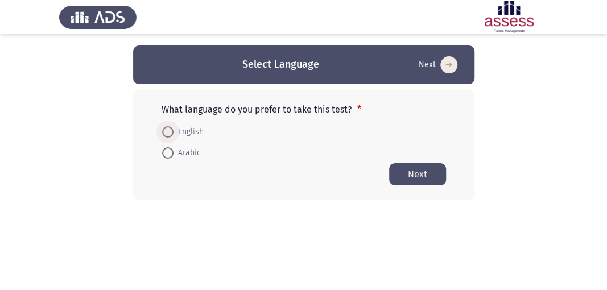
click at [166, 131] on span at bounding box center [167, 131] width 11 height 11
click at [166, 131] on input "English" at bounding box center [167, 131] width 11 height 11
radio input "true"
click at [404, 173] on button "Next" at bounding box center [417, 174] width 57 height 22
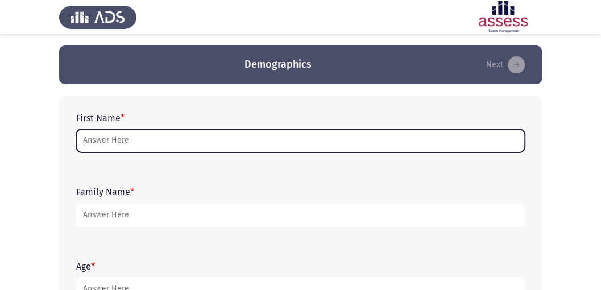
click at [152, 140] on input "First Name *" at bounding box center [300, 140] width 449 height 23
type input "O"
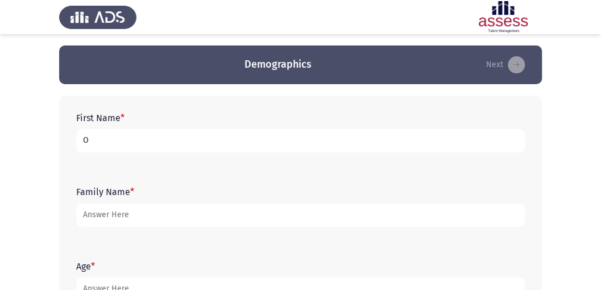
type input "O"
click at [130, 146] on input "O" at bounding box center [300, 140] width 449 height 23
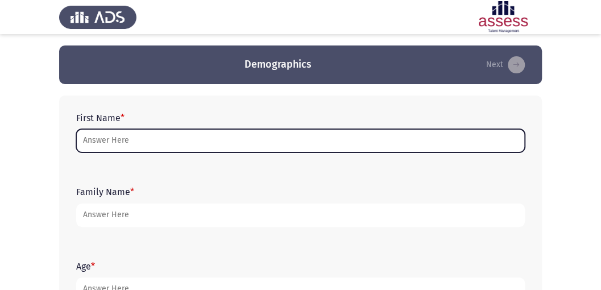
type input "Z"
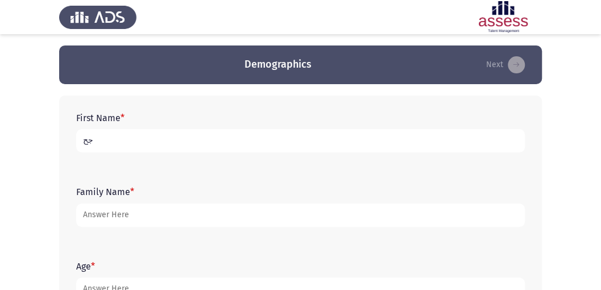
type input "ج"
type input "[PERSON_NAME]"
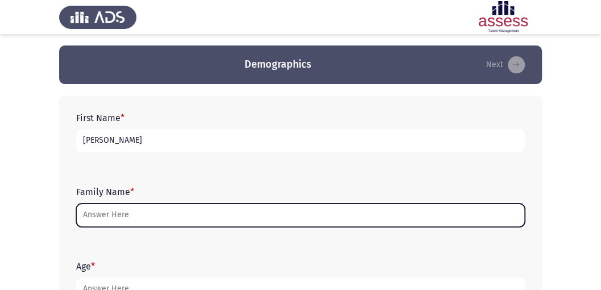
click at [130, 222] on input "Family Name *" at bounding box center [300, 215] width 449 height 23
type input "L"
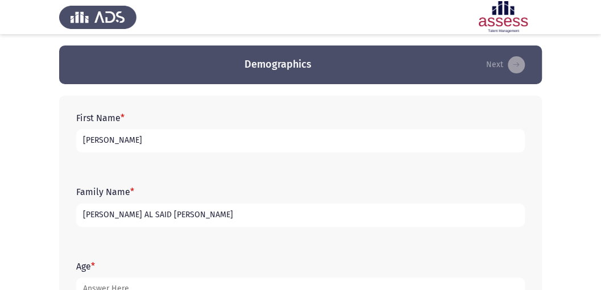
scroll to position [38, 0]
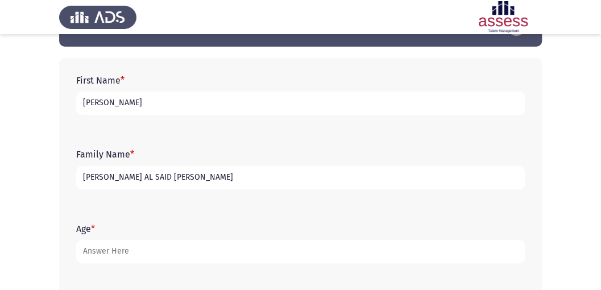
type input "[PERSON_NAME] AL SAID [PERSON_NAME]"
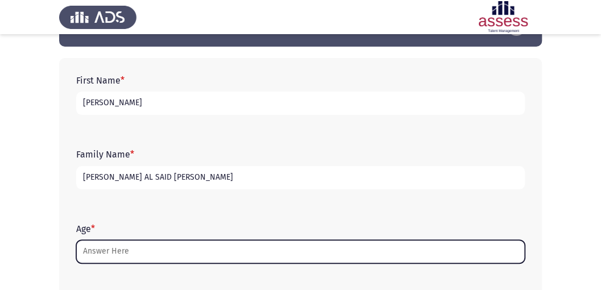
click at [157, 253] on input "Age *" at bounding box center [300, 251] width 449 height 23
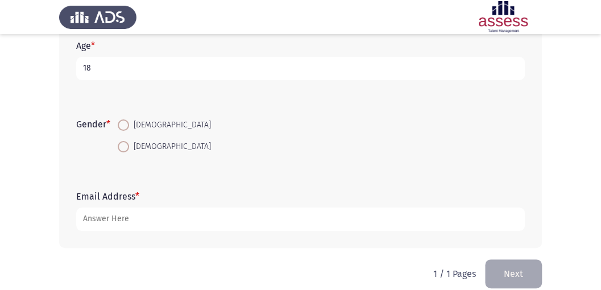
scroll to position [229, 0]
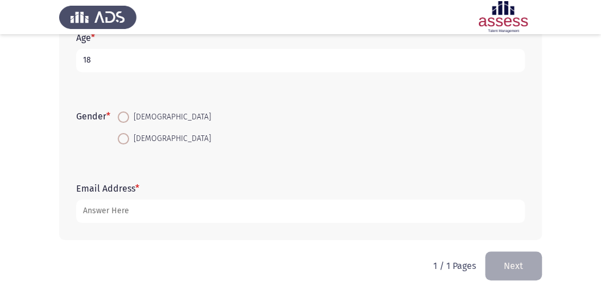
type input "18"
click at [127, 115] on span at bounding box center [123, 117] width 11 height 11
click at [127, 115] on input "[DEMOGRAPHIC_DATA]" at bounding box center [123, 117] width 11 height 11
radio input "true"
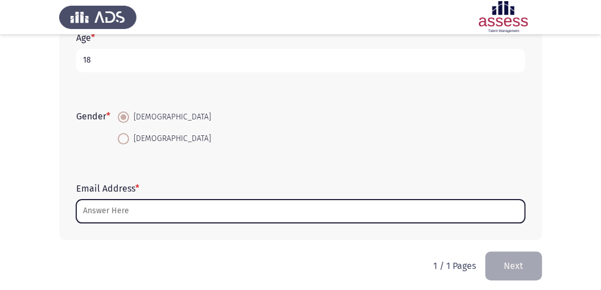
click at [140, 214] on input "Email Address *" at bounding box center [300, 211] width 449 height 23
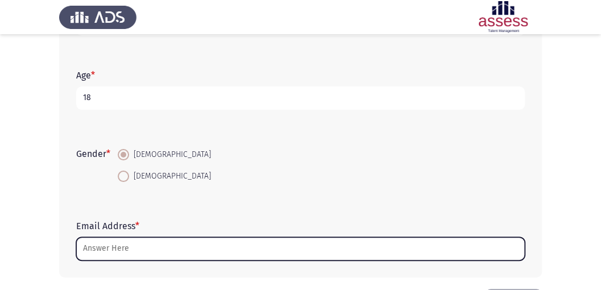
scroll to position [191, 0]
click at [195, 249] on input "Email Address *" at bounding box center [300, 248] width 449 height 23
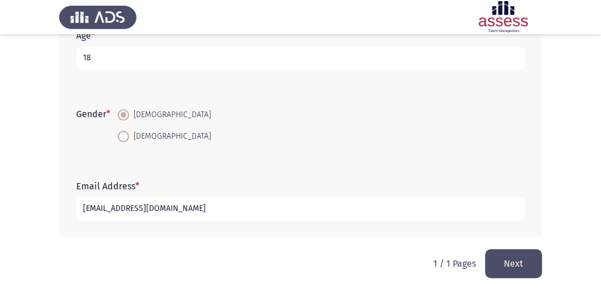
scroll to position [235, 0]
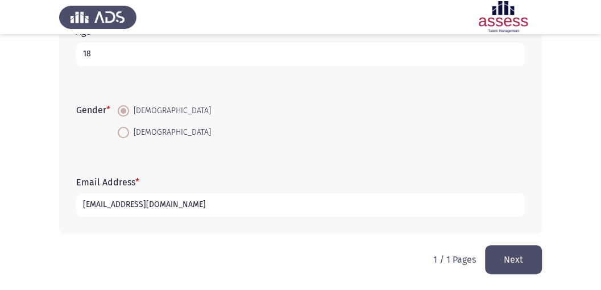
type input "[EMAIL_ADDRESS][DOMAIN_NAME]"
click at [528, 251] on button "Next" at bounding box center [513, 259] width 57 height 29
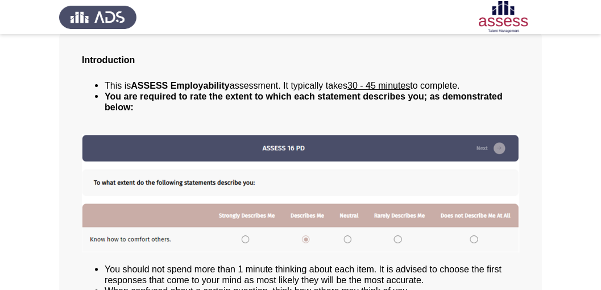
scroll to position [0, 0]
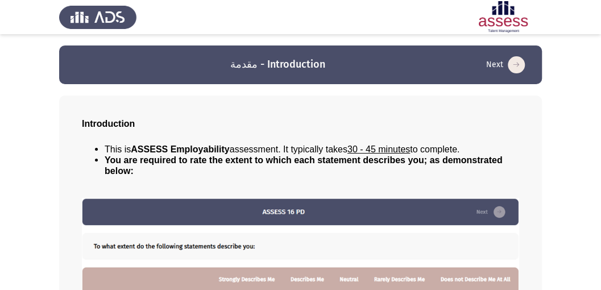
click at [509, 65] on icon "load next page" at bounding box center [516, 64] width 17 height 17
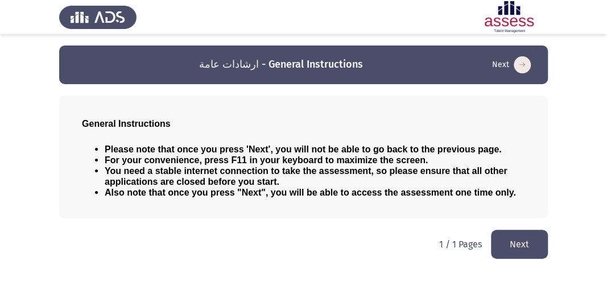
click at [522, 240] on button "Next" at bounding box center [519, 244] width 57 height 29
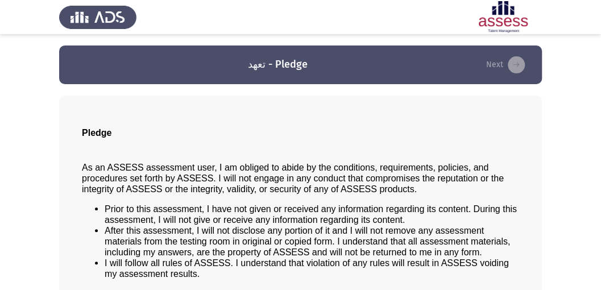
click at [494, 69] on button "Next" at bounding box center [506, 65] width 46 height 18
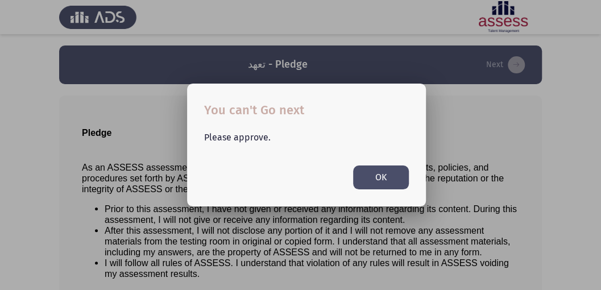
click at [397, 167] on button "OK" at bounding box center [381, 177] width 56 height 23
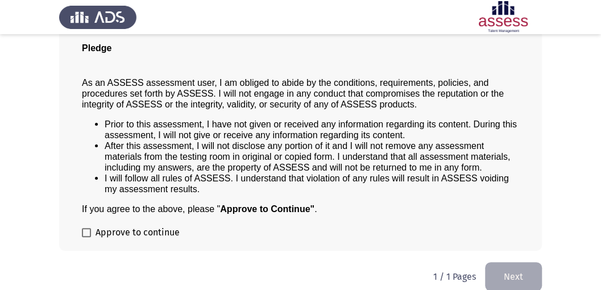
scroll to position [95, 0]
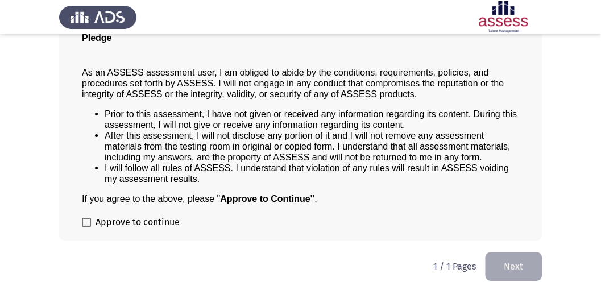
click at [84, 222] on span at bounding box center [86, 222] width 9 height 9
click at [86, 227] on input "Approve to continue" at bounding box center [86, 227] width 1 height 1
checkbox input "true"
click at [489, 261] on button "Next" at bounding box center [513, 266] width 57 height 29
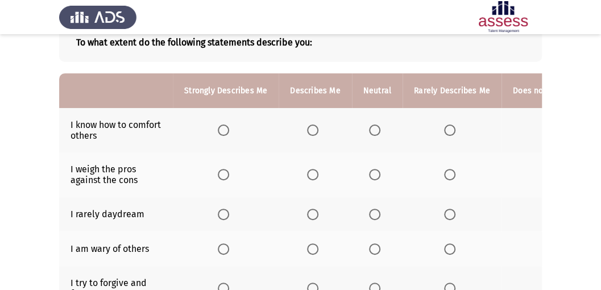
scroll to position [81, 0]
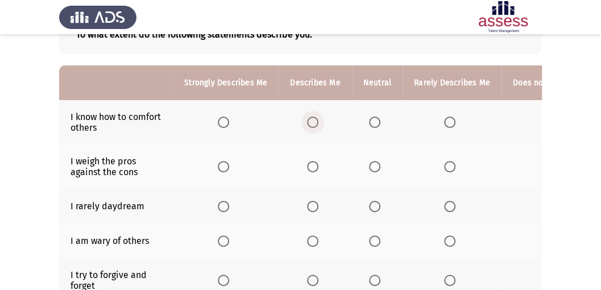
click at [312, 121] on span "Select an option" at bounding box center [312, 122] width 11 height 11
click at [312, 121] on input "Select an option" at bounding box center [312, 122] width 11 height 11
click at [223, 207] on span "Select an option" at bounding box center [223, 206] width 11 height 11
click at [223, 207] on input "Select an option" at bounding box center [223, 206] width 11 height 11
click at [315, 171] on span "Select an option" at bounding box center [312, 166] width 11 height 11
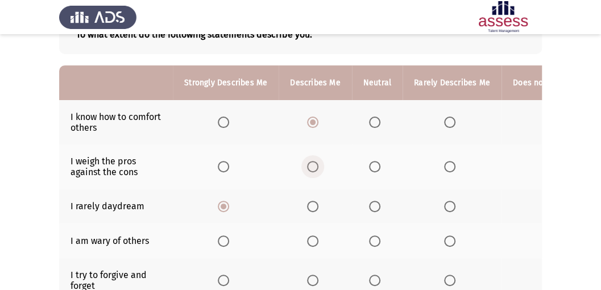
click at [315, 171] on input "Select an option" at bounding box center [312, 166] width 11 height 11
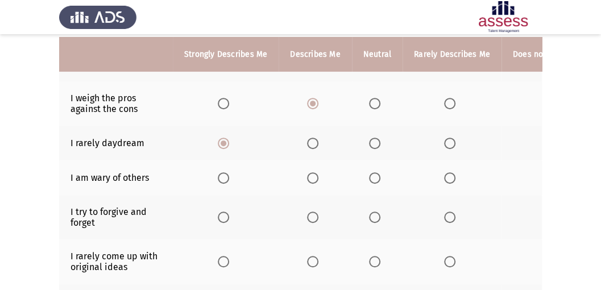
scroll to position [147, 0]
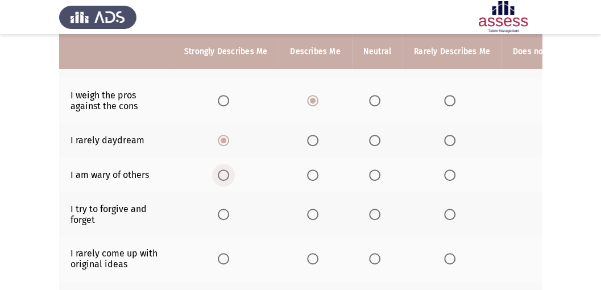
click at [220, 171] on span "Select an option" at bounding box center [223, 175] width 11 height 11
click at [220, 171] on input "Select an option" at bounding box center [223, 175] width 11 height 11
click at [226, 212] on span "Select an option" at bounding box center [223, 214] width 11 height 11
click at [226, 212] on input "Select an option" at bounding box center [223, 214] width 11 height 11
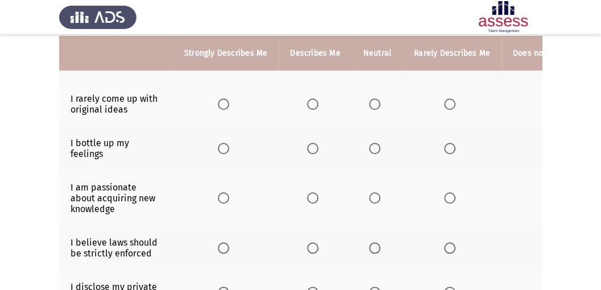
scroll to position [305, 0]
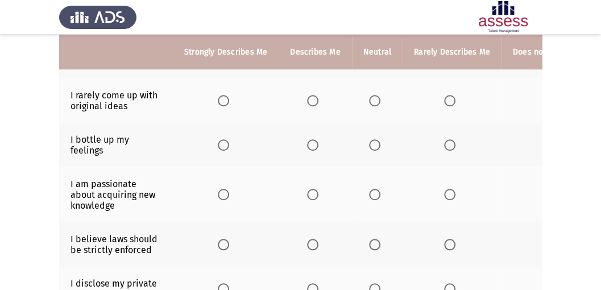
click at [310, 98] on span "Select an option" at bounding box center [312, 100] width 11 height 11
click at [310, 98] on input "Select an option" at bounding box center [312, 100] width 11 height 11
click at [307, 142] on span "Select an option" at bounding box center [312, 144] width 11 height 11
click at [307, 142] on input "Select an option" at bounding box center [312, 144] width 11 height 11
click at [316, 191] on span "Select an option" at bounding box center [312, 194] width 11 height 11
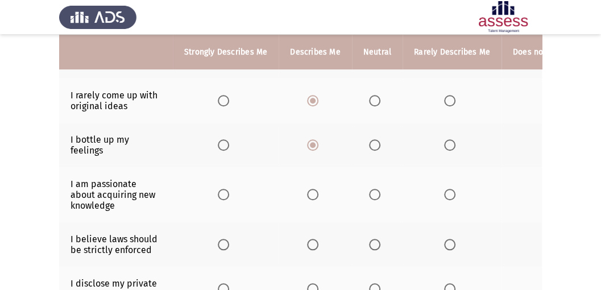
click at [316, 191] on input "Select an option" at bounding box center [312, 194] width 11 height 11
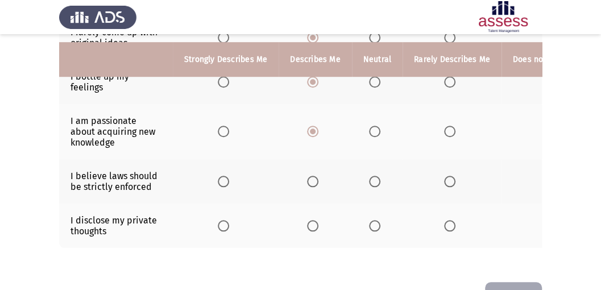
scroll to position [382, 0]
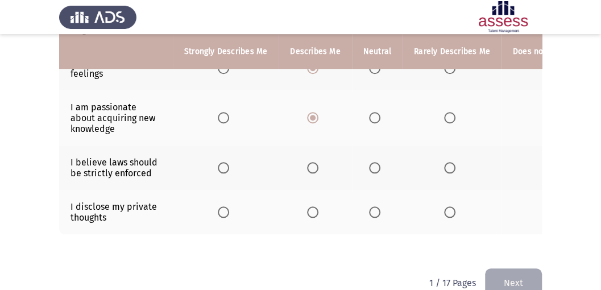
click at [312, 162] on span "Select an option" at bounding box center [312, 167] width 11 height 11
click at [312, 162] on input "Select an option" at bounding box center [312, 167] width 11 height 11
click at [226, 210] on span "Select an option" at bounding box center [223, 212] width 11 height 11
click at [226, 210] on input "Select an option" at bounding box center [223, 212] width 11 height 11
click at [524, 278] on button "Next" at bounding box center [513, 283] width 57 height 29
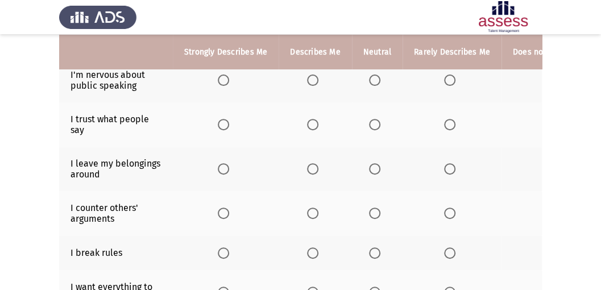
scroll to position [114, 0]
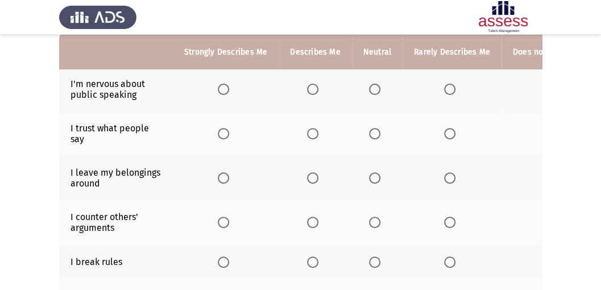
drag, startPoint x: 490, startPoint y: 162, endPoint x: 465, endPoint y: 180, distance: 31.1
click at [465, 180] on th at bounding box center [452, 178] width 99 height 44
click at [528, 52] on th "Does not Describe Me At All" at bounding box center [565, 52] width 126 height 35
click at [448, 88] on span "Select an option" at bounding box center [449, 89] width 11 height 11
click at [448, 88] on input "Select an option" at bounding box center [449, 89] width 11 height 11
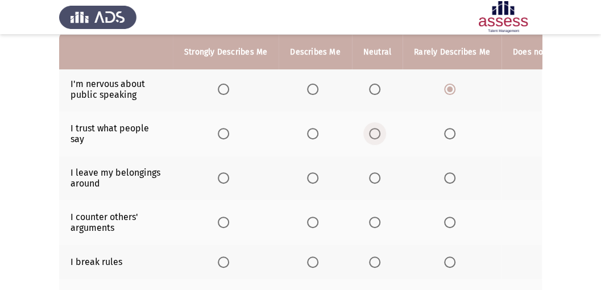
click at [371, 130] on span "Select an option" at bounding box center [374, 133] width 11 height 11
click at [371, 130] on input "Select an option" at bounding box center [374, 133] width 11 height 11
click at [369, 178] on span "Select an option" at bounding box center [374, 177] width 11 height 11
click at [369, 178] on input "Select an option" at bounding box center [374, 177] width 11 height 11
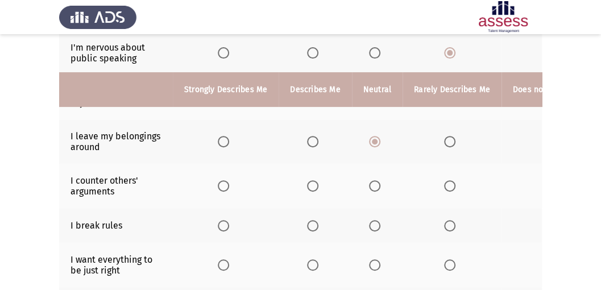
scroll to position [190, 0]
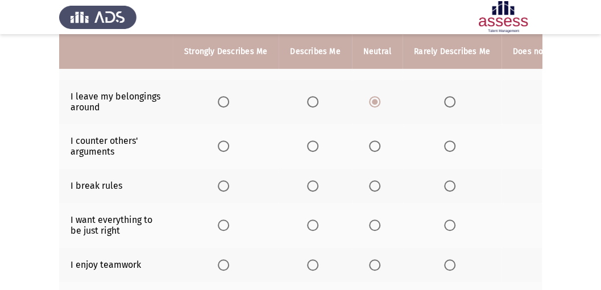
click at [448, 185] on span "Select an option" at bounding box center [449, 185] width 11 height 11
click at [448, 185] on input "Select an option" at bounding box center [449, 185] width 11 height 11
click at [448, 145] on span "Select an option" at bounding box center [449, 146] width 11 height 11
click at [448, 145] on input "Select an option" at bounding box center [449, 146] width 11 height 11
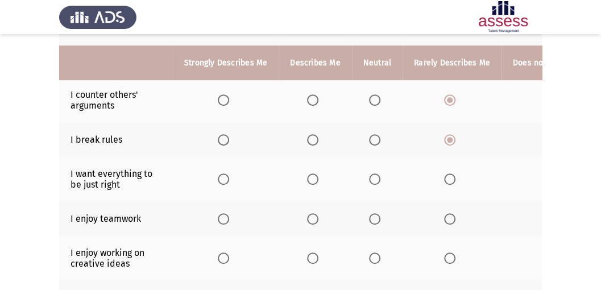
scroll to position [266, 0]
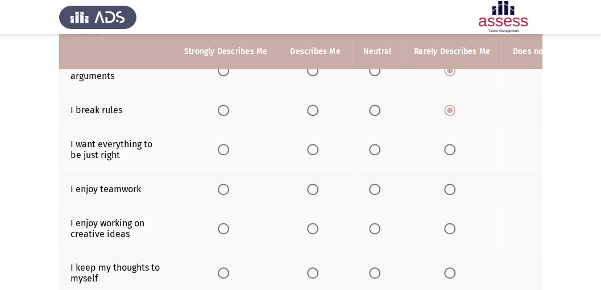
click at [313, 148] on span "Select an option" at bounding box center [312, 149] width 11 height 11
click at [313, 148] on input "Select an option" at bounding box center [312, 149] width 11 height 11
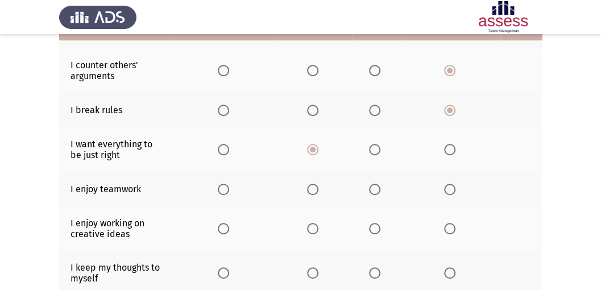
scroll to position [190, 0]
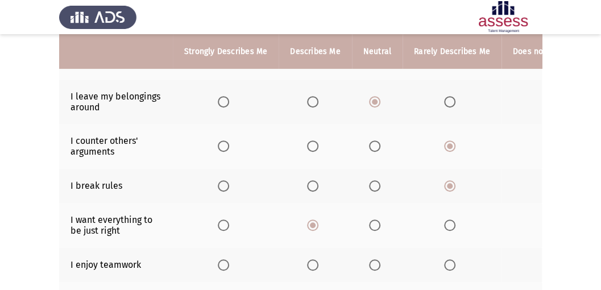
click at [225, 261] on span "Select an option" at bounding box center [223, 264] width 11 height 11
click at [225, 261] on input "Select an option" at bounding box center [223, 264] width 11 height 11
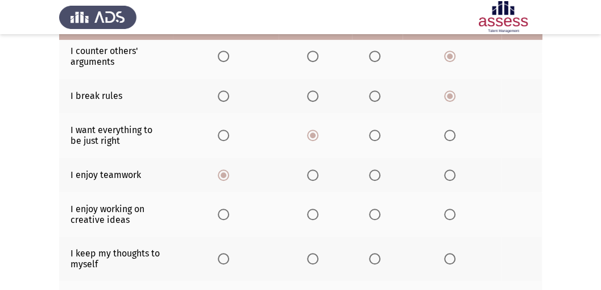
scroll to position [304, 0]
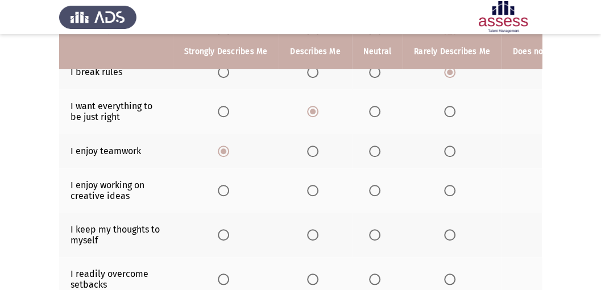
click at [226, 189] on span "Select an option" at bounding box center [223, 190] width 11 height 11
click at [226, 189] on input "Select an option" at bounding box center [223, 190] width 11 height 11
click at [374, 232] on span "Select an option" at bounding box center [374, 234] width 11 height 11
click at [374, 232] on input "Select an option" at bounding box center [374, 234] width 11 height 11
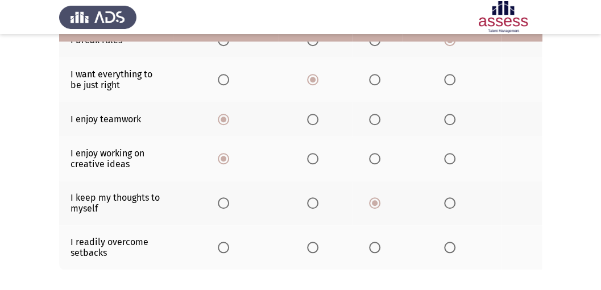
scroll to position [341, 0]
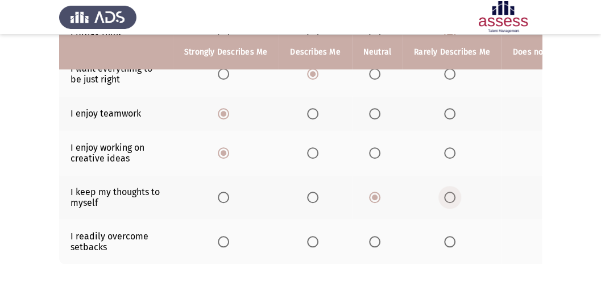
click at [445, 193] on span "Select an option" at bounding box center [449, 197] width 11 height 11
click at [445, 193] on input "Select an option" at bounding box center [449, 197] width 11 height 11
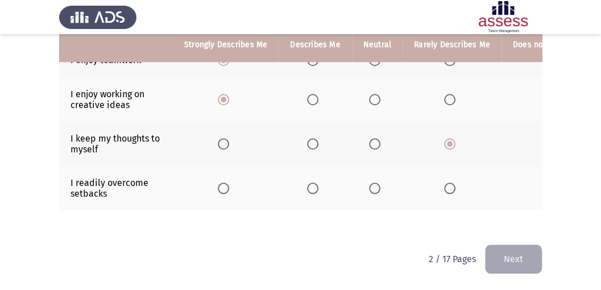
scroll to position [397, 0]
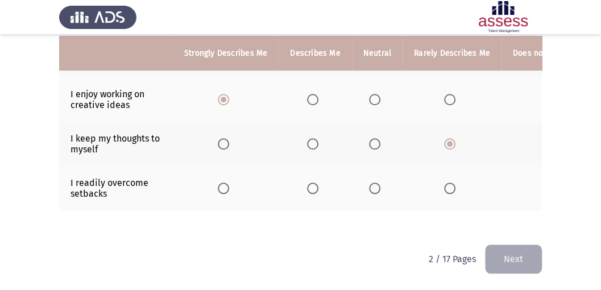
click at [375, 183] on span "Select an option" at bounding box center [374, 188] width 11 height 11
click at [375, 183] on input "Select an option" at bounding box center [374, 188] width 11 height 11
click at [514, 251] on button "Next" at bounding box center [513, 259] width 57 height 29
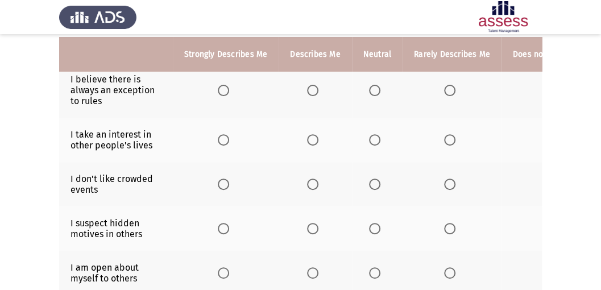
scroll to position [121, 0]
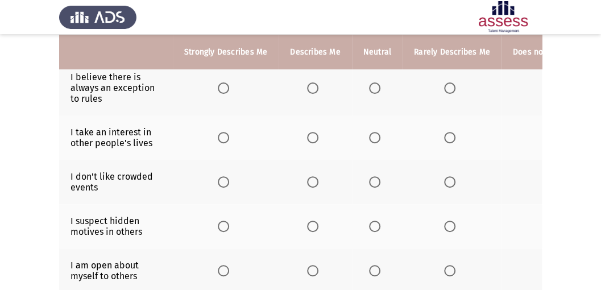
click at [370, 86] on span "Select an option" at bounding box center [374, 87] width 11 height 11
click at [370, 86] on input "Select an option" at bounding box center [374, 87] width 11 height 11
click at [445, 134] on span "Select an option" at bounding box center [449, 137] width 11 height 11
click at [445, 134] on input "Select an option" at bounding box center [449, 137] width 11 height 11
click at [444, 181] on span "Select an option" at bounding box center [449, 181] width 11 height 11
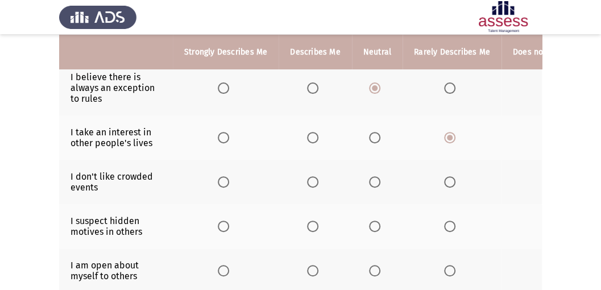
click at [444, 181] on input "Select an option" at bounding box center [449, 181] width 11 height 11
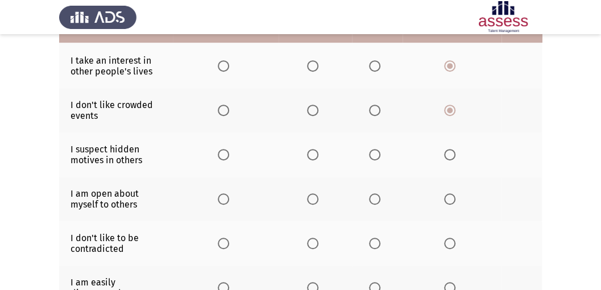
scroll to position [159, 0]
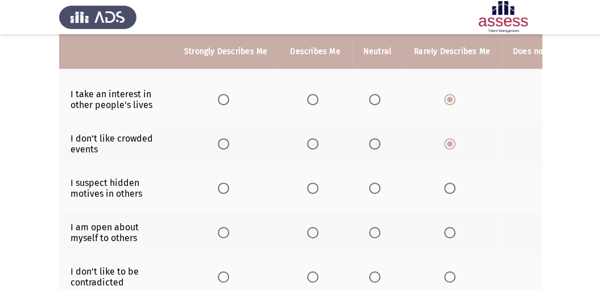
click at [449, 188] on span "Select an option" at bounding box center [449, 188] width 11 height 11
click at [449, 188] on input "Select an option" at bounding box center [449, 188] width 11 height 11
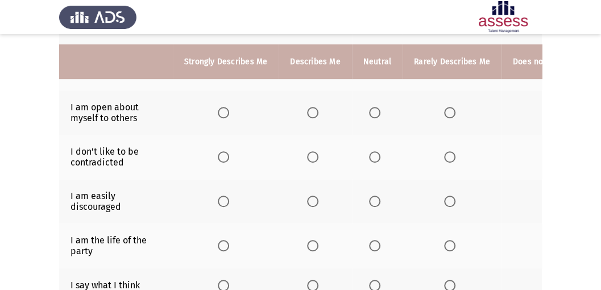
scroll to position [296, 0]
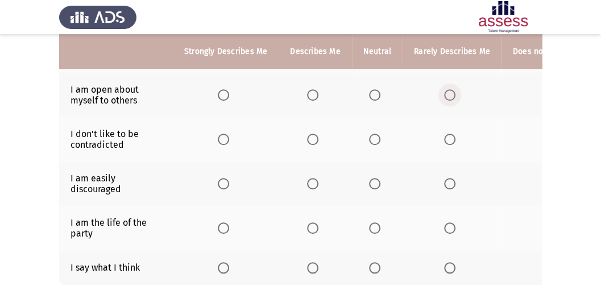
click at [450, 90] on span "Select an option" at bounding box center [449, 94] width 11 height 11
click at [450, 90] on input "Select an option" at bounding box center [449, 94] width 11 height 11
click at [369, 181] on span "Select an option" at bounding box center [374, 183] width 11 height 11
click at [369, 181] on input "Select an option" at bounding box center [374, 183] width 11 height 11
click at [369, 135] on span "Select an option" at bounding box center [374, 139] width 11 height 11
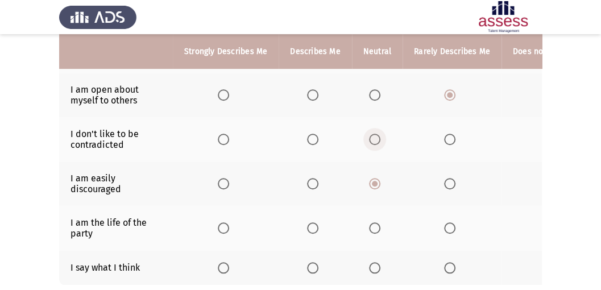
click at [369, 135] on input "Select an option" at bounding box center [374, 139] width 11 height 11
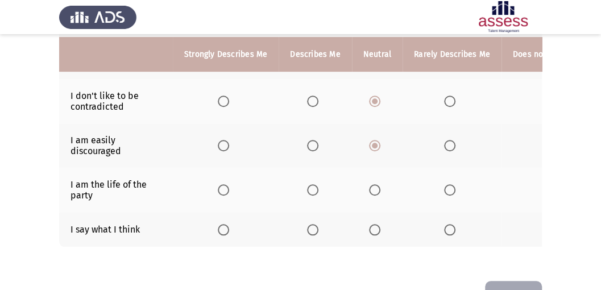
scroll to position [337, 0]
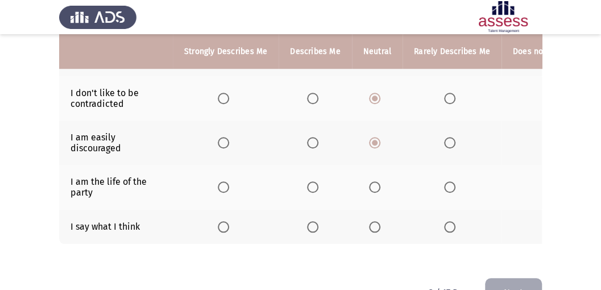
click at [314, 181] on span "Select an option" at bounding box center [312, 186] width 11 height 11
click at [314, 181] on input "Select an option" at bounding box center [312, 186] width 11 height 11
click at [378, 224] on span "Select an option" at bounding box center [374, 226] width 11 height 11
click at [378, 224] on input "Select an option" at bounding box center [374, 226] width 11 height 11
click at [514, 286] on button "Next" at bounding box center [513, 292] width 57 height 29
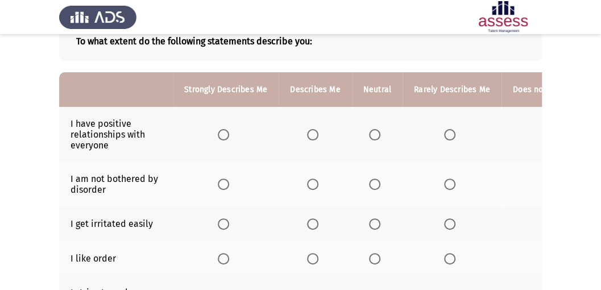
scroll to position [76, 0]
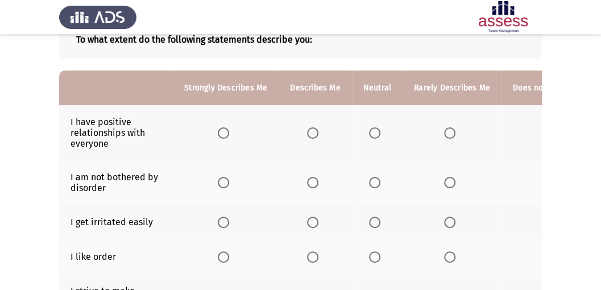
click at [313, 131] on span "Select an option" at bounding box center [312, 132] width 11 height 11
click at [313, 131] on input "Select an option" at bounding box center [312, 132] width 11 height 11
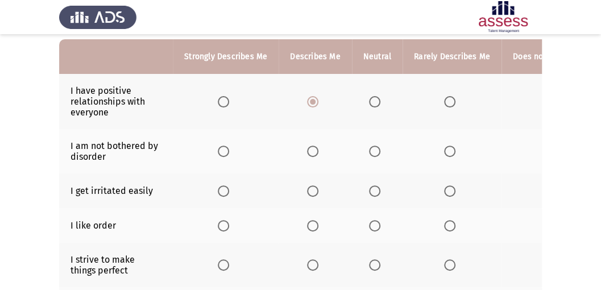
scroll to position [151, 0]
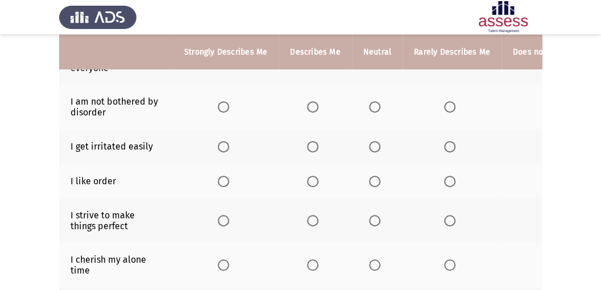
click at [370, 107] on span "Select an option" at bounding box center [374, 106] width 11 height 11
click at [370, 107] on input "Select an option" at bounding box center [374, 106] width 11 height 11
click at [369, 145] on span "Select an option" at bounding box center [374, 146] width 11 height 11
click at [369, 145] on input "Select an option" at bounding box center [374, 146] width 11 height 11
click at [373, 181] on span "Select an option" at bounding box center [374, 181] width 11 height 11
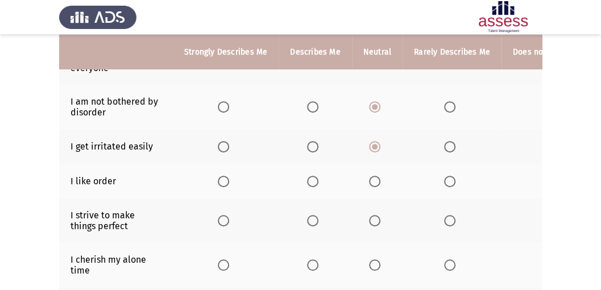
click at [373, 181] on input "Select an option" at bounding box center [374, 181] width 11 height 11
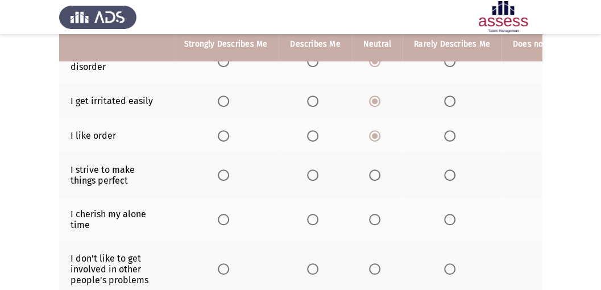
scroll to position [189, 0]
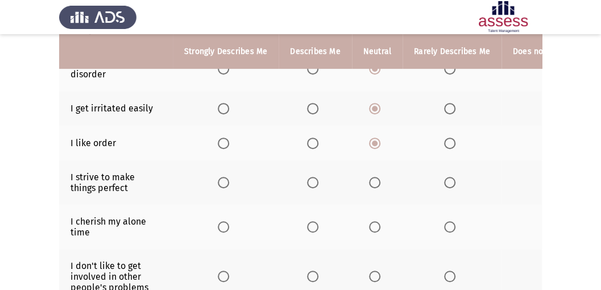
click at [312, 178] on span "Select an option" at bounding box center [312, 182] width 11 height 11
click at [312, 178] on input "Select an option" at bounding box center [312, 182] width 11 height 11
click at [313, 222] on span "Select an option" at bounding box center [312, 226] width 11 height 11
click at [313, 222] on input "Select an option" at bounding box center [312, 226] width 11 height 11
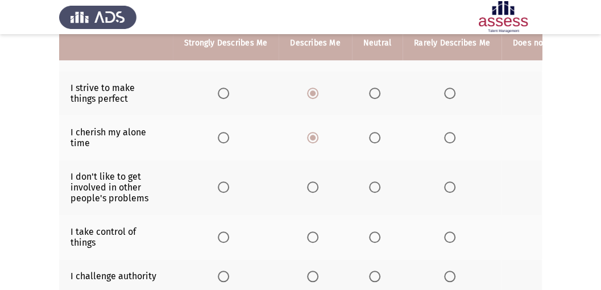
scroll to position [265, 0]
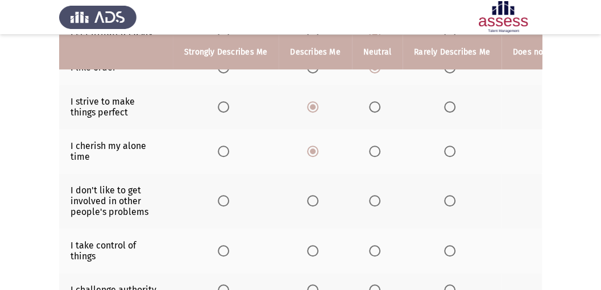
click at [311, 196] on span "Select an option" at bounding box center [312, 200] width 11 height 11
click at [311, 196] on input "Select an option" at bounding box center [312, 200] width 11 height 11
click at [220, 195] on span "Select an option" at bounding box center [223, 200] width 11 height 11
click at [220, 195] on input "Select an option" at bounding box center [223, 200] width 11 height 11
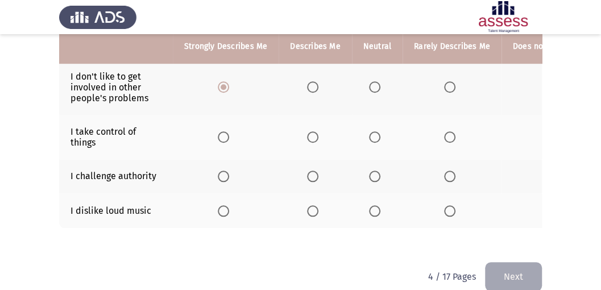
scroll to position [341, 0]
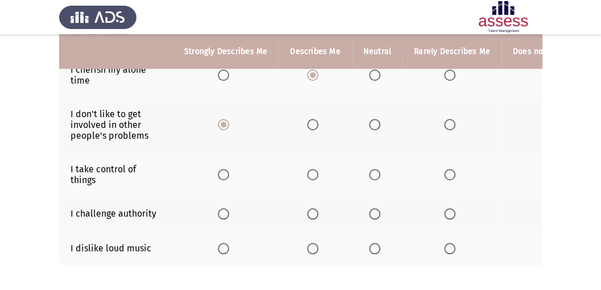
click at [312, 172] on span "Select an option" at bounding box center [312, 174] width 11 height 11
click at [312, 172] on input "Select an option" at bounding box center [312, 174] width 11 height 11
click at [307, 211] on span "Select an option" at bounding box center [312, 213] width 11 height 11
click at [307, 211] on input "Select an option" at bounding box center [312, 213] width 11 height 11
click at [312, 245] on span "Select an option" at bounding box center [312, 248] width 11 height 11
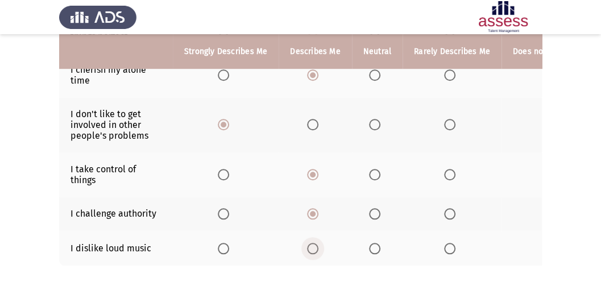
click at [312, 245] on input "Select an option" at bounding box center [312, 248] width 11 height 11
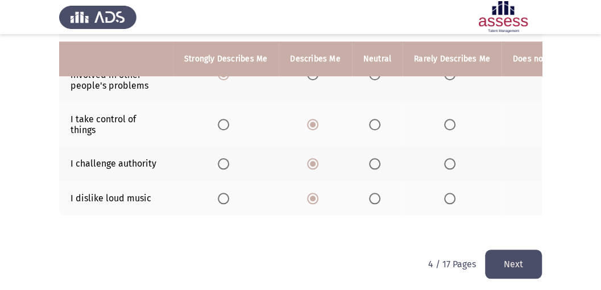
scroll to position [398, 0]
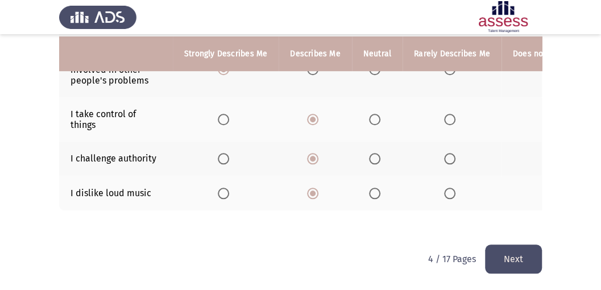
click at [501, 259] on button "Next" at bounding box center [513, 259] width 57 height 29
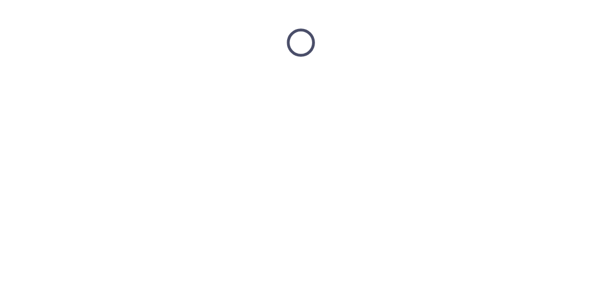
scroll to position [0, 0]
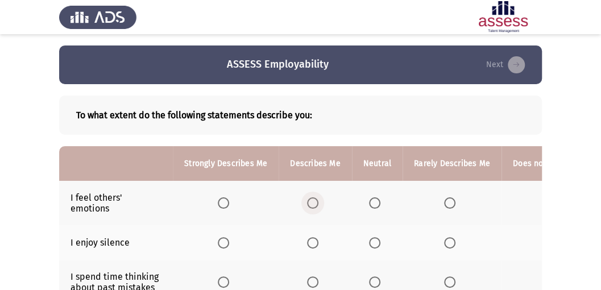
click at [313, 203] on span "Select an option" at bounding box center [313, 203] width 0 height 0
click at [311, 203] on input "Select an option" at bounding box center [312, 202] width 11 height 11
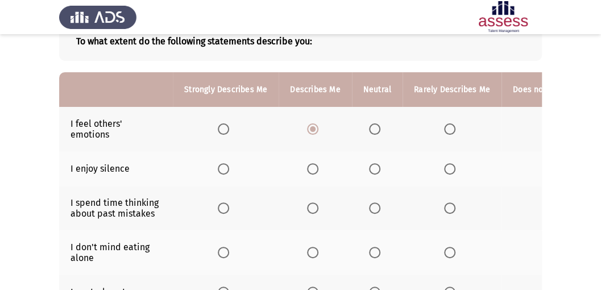
scroll to position [76, 0]
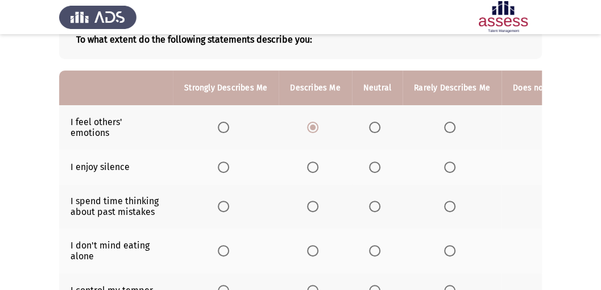
click at [312, 164] on span "Select an option" at bounding box center [312, 167] width 11 height 11
click at [312, 164] on input "Select an option" at bounding box center [312, 167] width 11 height 11
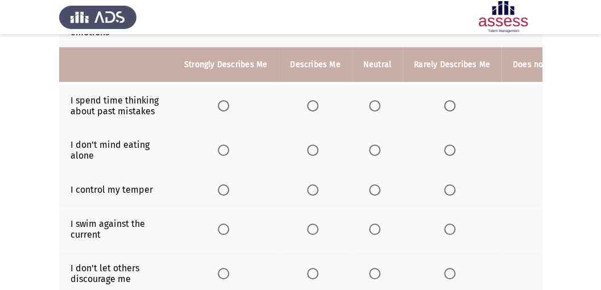
scroll to position [189, 0]
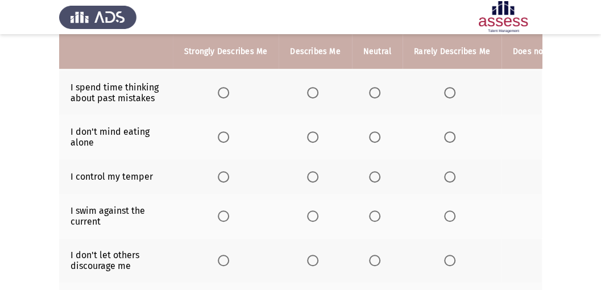
click at [375, 90] on span "Select an option" at bounding box center [374, 92] width 11 height 11
click at [375, 90] on input "Select an option" at bounding box center [374, 92] width 11 height 11
click at [370, 134] on span "Select an option" at bounding box center [374, 136] width 11 height 11
click at [370, 134] on input "Select an option" at bounding box center [374, 136] width 11 height 11
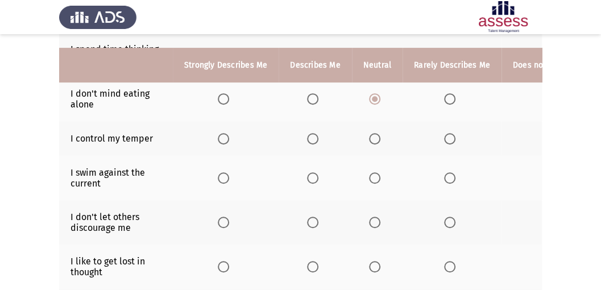
scroll to position [265, 0]
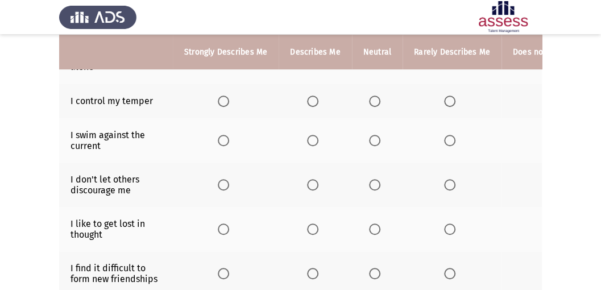
click at [313, 100] on span "Select an option" at bounding box center [312, 101] width 11 height 11
click at [313, 100] on input "Select an option" at bounding box center [312, 101] width 11 height 11
click at [312, 137] on span "Select an option" at bounding box center [312, 140] width 11 height 11
click at [312, 137] on input "Select an option" at bounding box center [312, 140] width 11 height 11
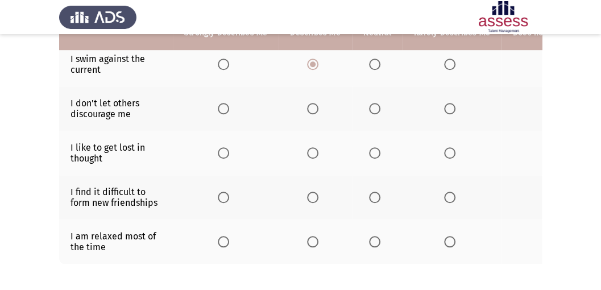
scroll to position [303, 0]
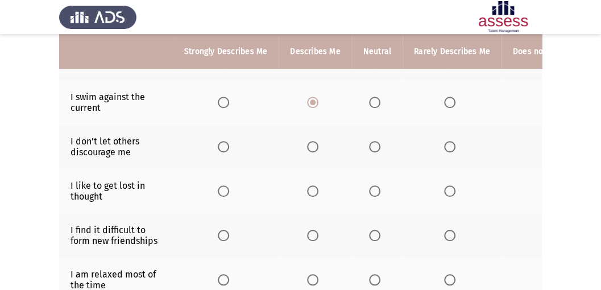
click at [449, 188] on span "Select an option" at bounding box center [449, 190] width 11 height 11
click at [449, 188] on input "Select an option" at bounding box center [449, 190] width 11 height 11
click at [369, 143] on span "Select an option" at bounding box center [374, 146] width 11 height 11
click at [369, 143] on input "Select an option" at bounding box center [374, 146] width 11 height 11
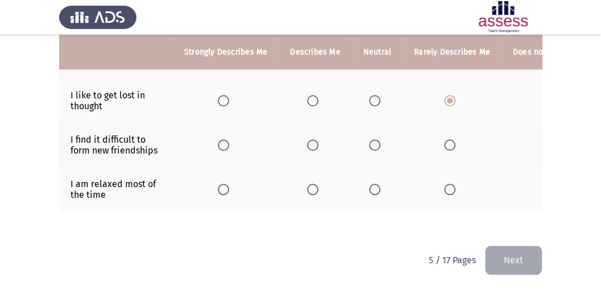
scroll to position [397, 0]
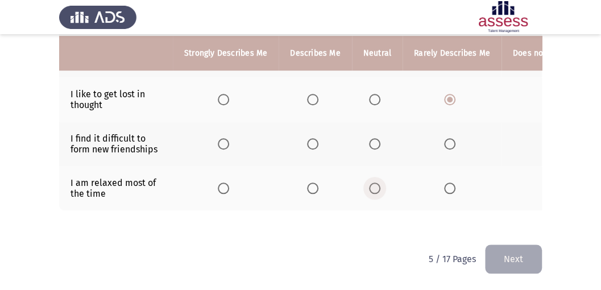
click at [374, 183] on span "Select an option" at bounding box center [374, 188] width 11 height 11
click at [374, 183] on input "Select an option" at bounding box center [374, 188] width 11 height 11
click at [307, 138] on span "Select an option" at bounding box center [312, 143] width 11 height 11
click at [307, 138] on input "Select an option" at bounding box center [312, 143] width 11 height 11
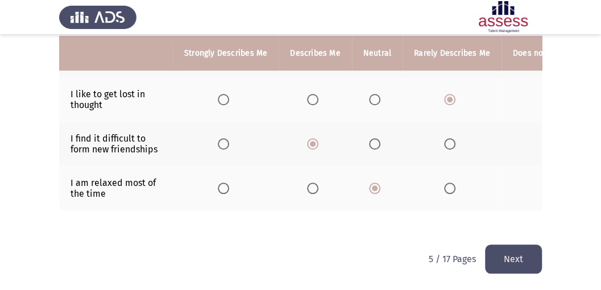
click at [509, 259] on button "Next" at bounding box center [513, 259] width 57 height 29
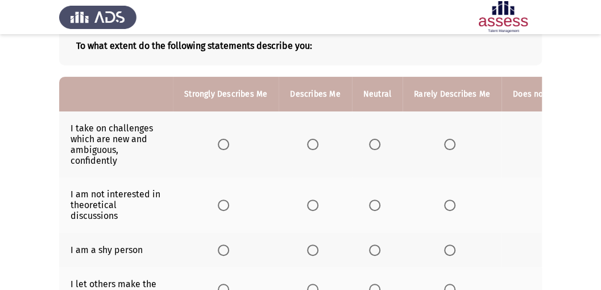
scroll to position [114, 0]
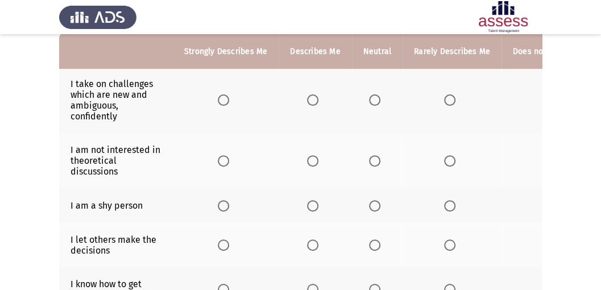
click at [312, 103] on span "Select an option" at bounding box center [312, 99] width 11 height 11
click at [312, 103] on input "Select an option" at bounding box center [312, 99] width 11 height 11
click at [313, 159] on span "Select an option" at bounding box center [312, 160] width 11 height 11
click at [313, 159] on input "Select an option" at bounding box center [312, 160] width 11 height 11
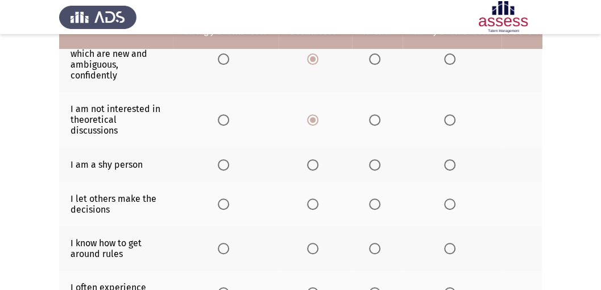
scroll to position [158, 0]
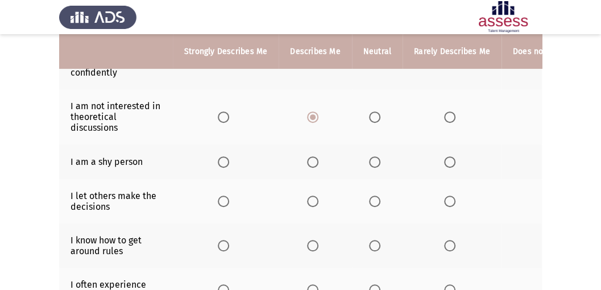
click at [228, 158] on span "Select an option" at bounding box center [223, 161] width 11 height 11
click at [228, 158] on input "Select an option" at bounding box center [223, 161] width 11 height 11
click at [373, 199] on span "Select an option" at bounding box center [374, 201] width 11 height 11
click at [373, 199] on input "Select an option" at bounding box center [374, 201] width 11 height 11
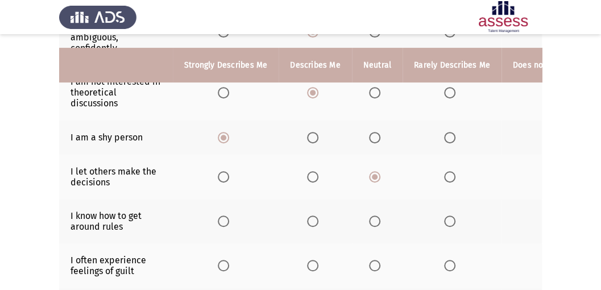
scroll to position [196, 0]
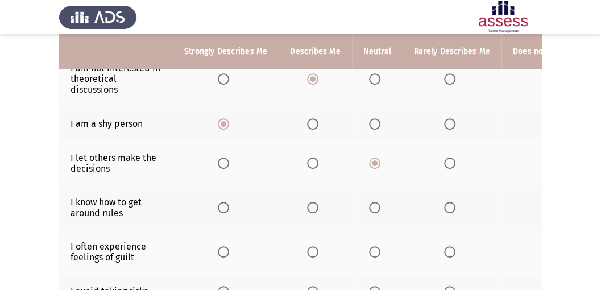
click at [452, 167] on th at bounding box center [452, 163] width 99 height 44
click at [444, 159] on span "Select an option" at bounding box center [449, 163] width 11 height 11
click at [444, 159] on input "Select an option" at bounding box center [449, 163] width 11 height 11
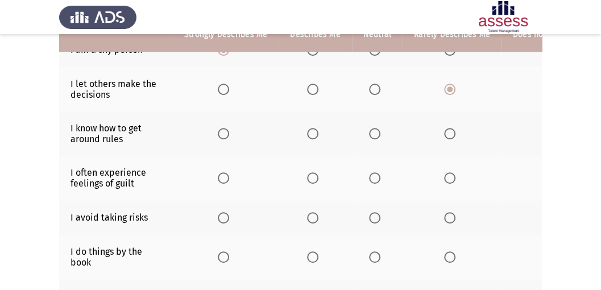
scroll to position [271, 0]
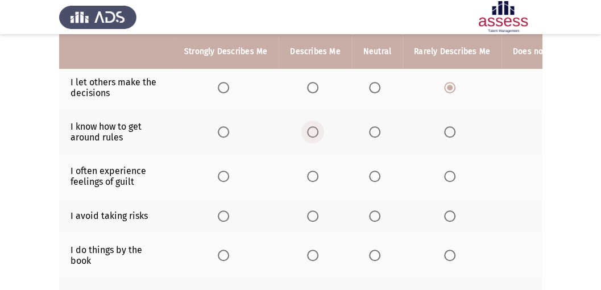
click at [315, 127] on span "Select an option" at bounding box center [312, 131] width 11 height 11
click at [315, 127] on input "Select an option" at bounding box center [312, 131] width 11 height 11
click at [450, 175] on span "Select an option" at bounding box center [449, 176] width 11 height 11
click at [450, 175] on input "Select an option" at bounding box center [449, 176] width 11 height 11
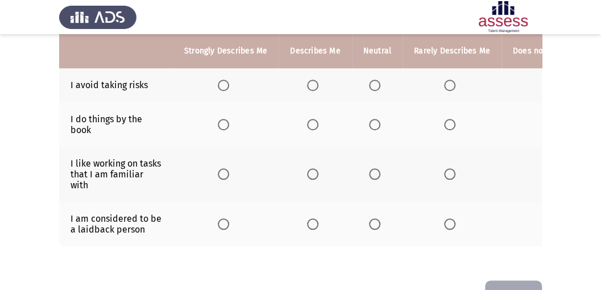
scroll to position [401, 0]
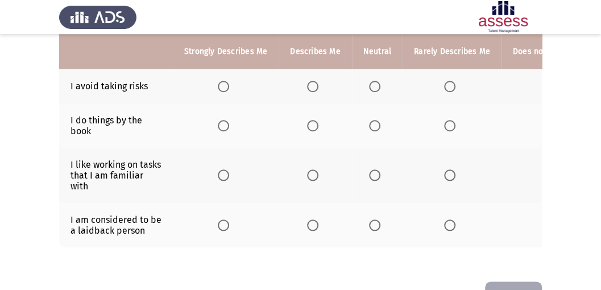
click at [308, 82] on span "Select an option" at bounding box center [312, 86] width 11 height 11
click at [308, 82] on input "Select an option" at bounding box center [312, 86] width 11 height 11
click at [311, 120] on span "Select an option" at bounding box center [312, 125] width 11 height 11
click at [311, 120] on input "Select an option" at bounding box center [312, 125] width 11 height 11
click at [373, 121] on span "Select an option" at bounding box center [374, 125] width 11 height 11
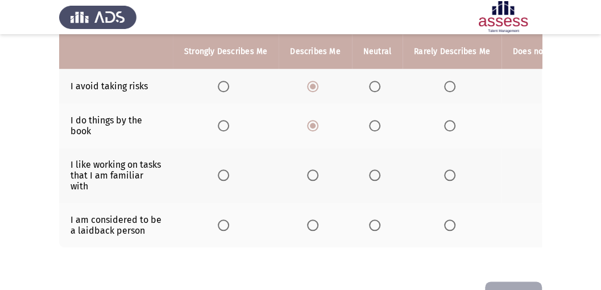
click at [373, 121] on input "Select an option" at bounding box center [374, 125] width 11 height 11
click at [313, 170] on span "Select an option" at bounding box center [312, 175] width 11 height 11
click at [313, 170] on input "Select an option" at bounding box center [312, 175] width 11 height 11
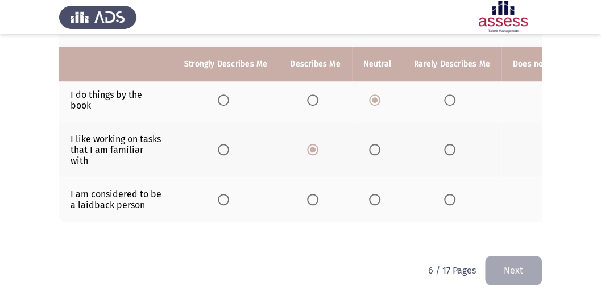
scroll to position [439, 0]
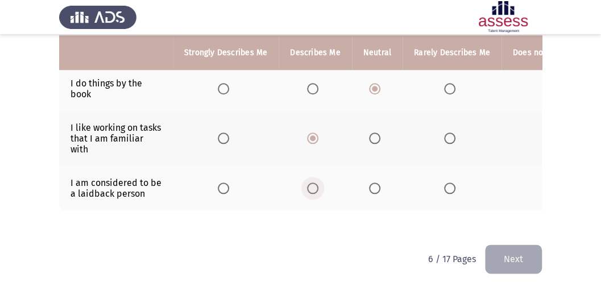
click at [310, 183] on span "Select an option" at bounding box center [312, 188] width 11 height 11
click at [310, 183] on input "Select an option" at bounding box center [312, 188] width 11 height 11
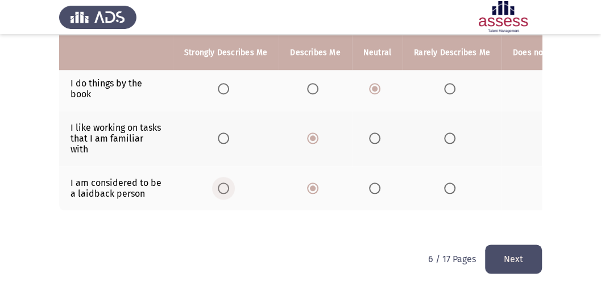
click at [221, 183] on span "Select an option" at bounding box center [223, 188] width 11 height 11
click at [221, 183] on input "Select an option" at bounding box center [223, 188] width 11 height 11
click at [505, 254] on button "Next" at bounding box center [513, 259] width 57 height 29
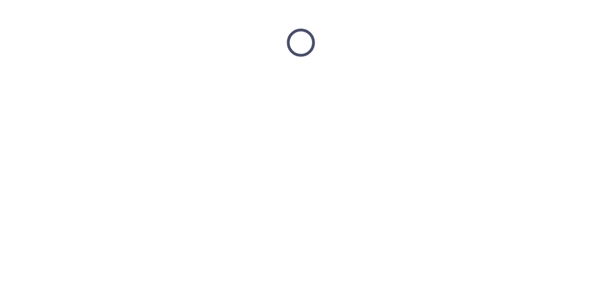
scroll to position [0, 0]
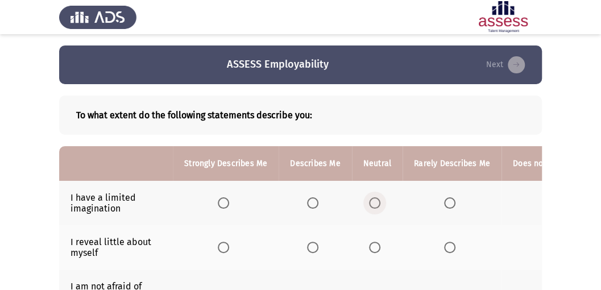
click at [371, 198] on span "Select an option" at bounding box center [374, 202] width 11 height 11
click at [371, 198] on input "Select an option" at bounding box center [374, 202] width 11 height 11
click at [444, 248] on span "Select an option" at bounding box center [449, 247] width 11 height 11
click at [444, 248] on input "Select an option" at bounding box center [449, 247] width 11 height 11
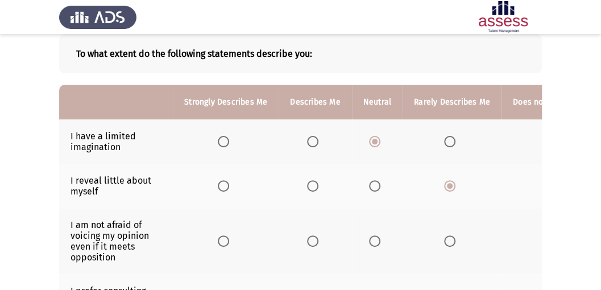
scroll to position [76, 0]
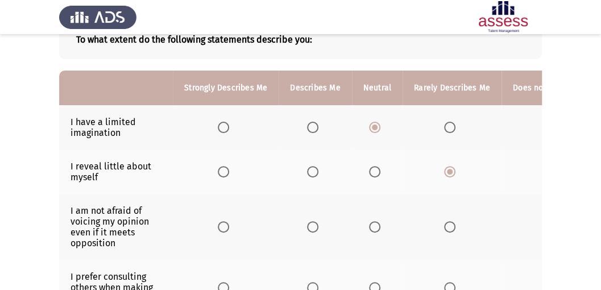
click at [362, 221] on th at bounding box center [377, 227] width 51 height 66
click at [374, 231] on th at bounding box center [377, 227] width 51 height 66
click at [372, 224] on span "Select an option" at bounding box center [374, 226] width 11 height 11
click at [372, 224] on input "Select an option" at bounding box center [374, 226] width 11 height 11
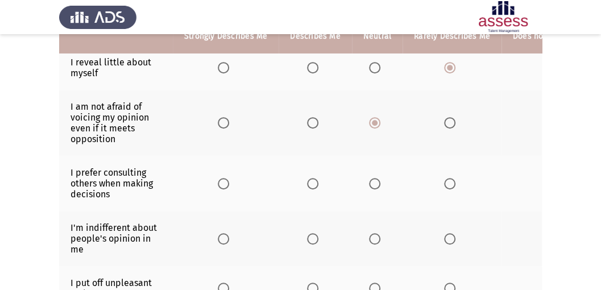
scroll to position [189, 0]
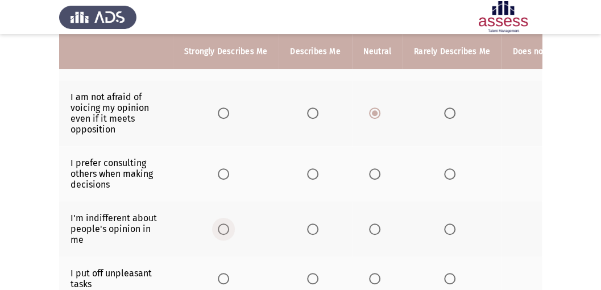
click at [218, 224] on span "Select an option" at bounding box center [223, 229] width 11 height 11
click at [218, 224] on input "Select an option" at bounding box center [223, 229] width 11 height 11
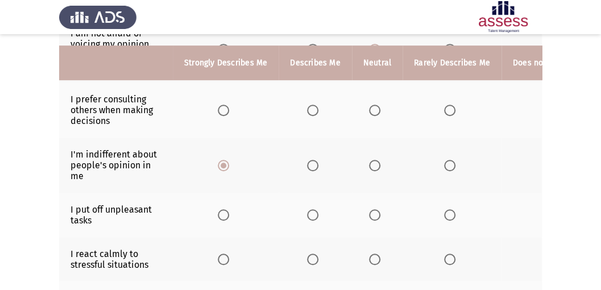
scroll to position [265, 0]
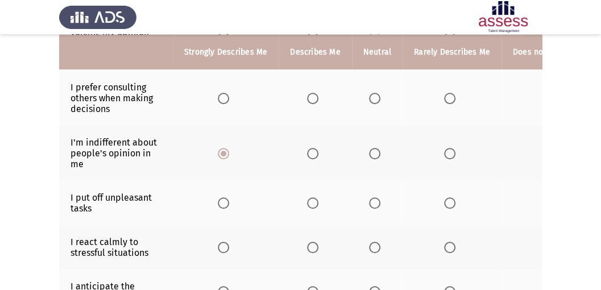
click at [369, 97] on span "Select an option" at bounding box center [374, 98] width 11 height 11
click at [369, 97] on input "Select an option" at bounding box center [374, 98] width 11 height 11
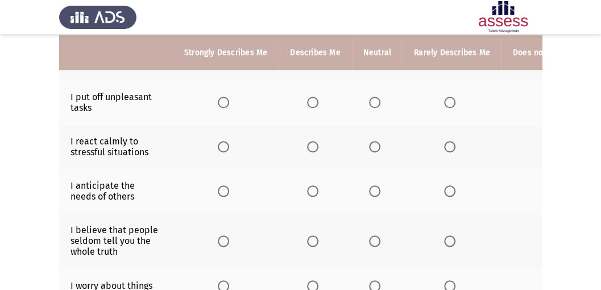
scroll to position [367, 0]
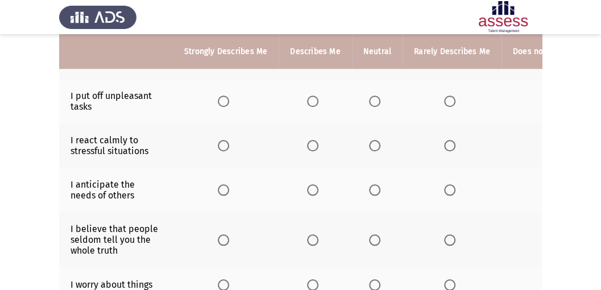
click at [372, 96] on span "Select an option" at bounding box center [374, 101] width 11 height 11
click at [372, 96] on input "Select an option" at bounding box center [374, 101] width 11 height 11
click at [305, 99] on th at bounding box center [315, 101] width 73 height 44
click at [310, 96] on span "Select an option" at bounding box center [312, 101] width 11 height 11
click at [310, 96] on input "Select an option" at bounding box center [312, 101] width 11 height 11
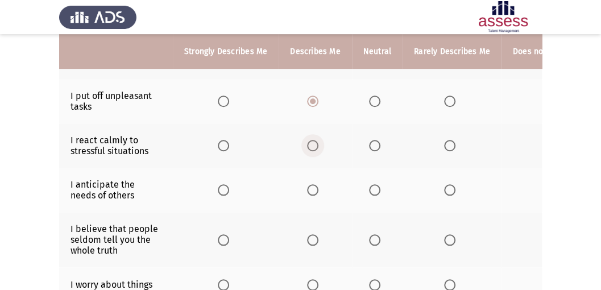
click at [313, 141] on span "Select an option" at bounding box center [312, 145] width 11 height 11
click at [313, 141] on input "Select an option" at bounding box center [312, 145] width 11 height 11
click at [369, 140] on span "Select an option" at bounding box center [374, 145] width 11 height 11
click at [369, 140] on input "Select an option" at bounding box center [374, 145] width 11 height 11
click at [312, 187] on span "Select an option" at bounding box center [312, 189] width 11 height 11
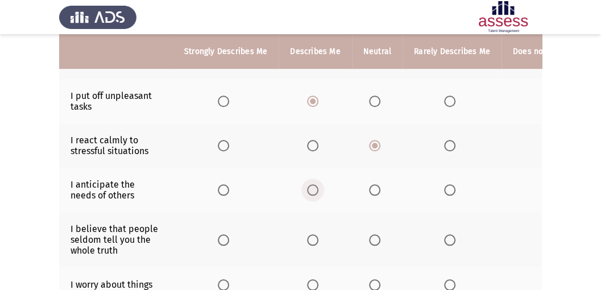
click at [312, 187] on input "Select an option" at bounding box center [312, 189] width 11 height 11
click at [312, 234] on span "Select an option" at bounding box center [312, 239] width 11 height 11
click at [312, 234] on input "Select an option" at bounding box center [312, 239] width 11 height 11
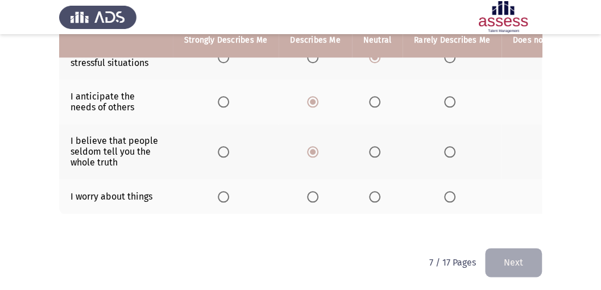
scroll to position [459, 0]
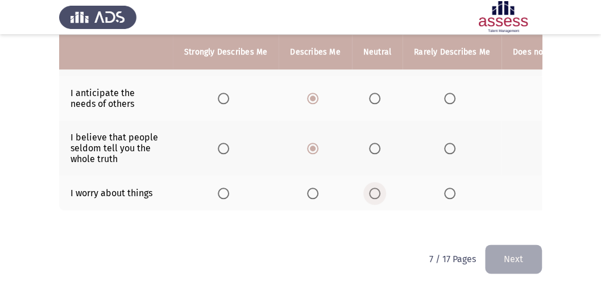
click at [370, 190] on span "Select an option" at bounding box center [374, 193] width 11 height 11
click at [370, 190] on input "Select an option" at bounding box center [374, 193] width 11 height 11
click at [509, 253] on button "Next" at bounding box center [513, 259] width 57 height 29
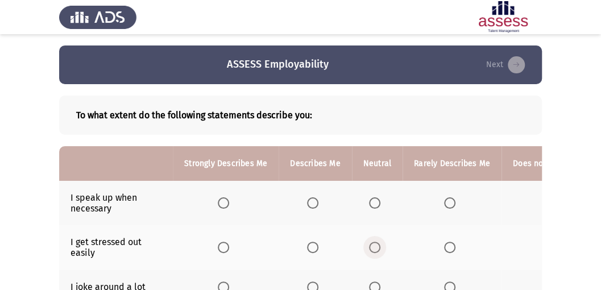
click at [378, 249] on span "Select an option" at bounding box center [374, 247] width 11 height 11
click at [378, 249] on input "Select an option" at bounding box center [374, 247] width 11 height 11
click at [372, 203] on span "Select an option" at bounding box center [374, 202] width 11 height 11
click at [372, 203] on input "Select an option" at bounding box center [374, 202] width 11 height 11
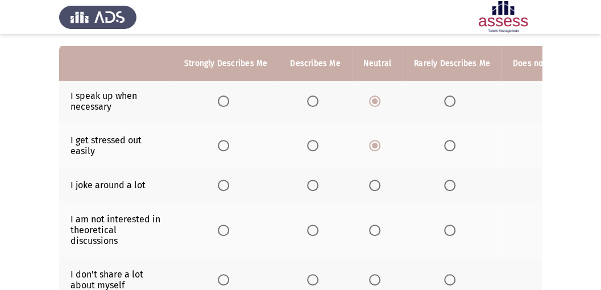
scroll to position [114, 0]
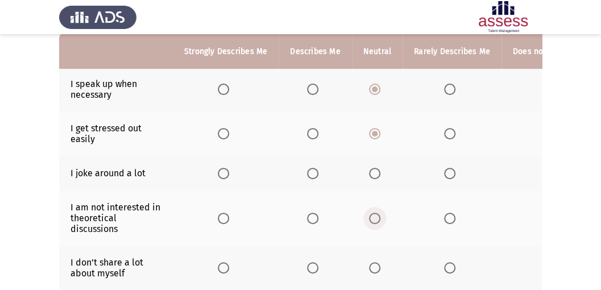
click at [373, 215] on span "Select an option" at bounding box center [374, 218] width 11 height 11
click at [373, 215] on input "Select an option" at bounding box center [374, 218] width 11 height 11
click at [372, 171] on span "Select an option" at bounding box center [374, 173] width 11 height 11
click at [372, 171] on input "Select an option" at bounding box center [374, 173] width 11 height 11
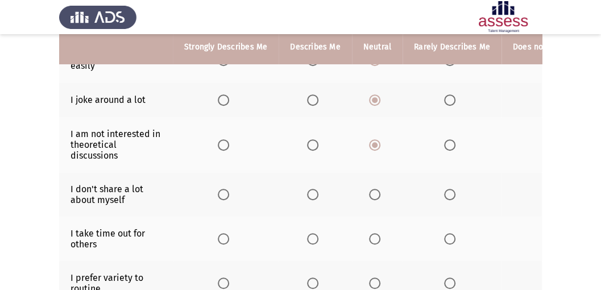
scroll to position [189, 0]
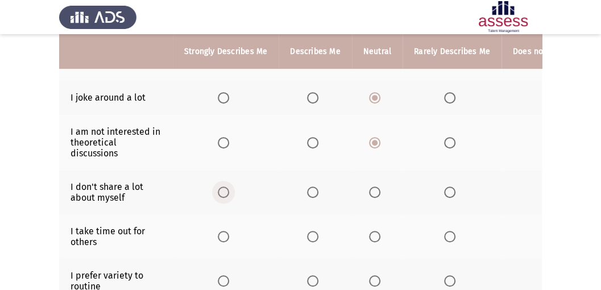
click at [224, 191] on span "Select an option" at bounding box center [223, 192] width 11 height 11
click at [224, 191] on input "Select an option" at bounding box center [223, 192] width 11 height 11
click at [315, 238] on span "Select an option" at bounding box center [312, 236] width 11 height 11
click at [315, 238] on input "Select an option" at bounding box center [312, 236] width 11 height 11
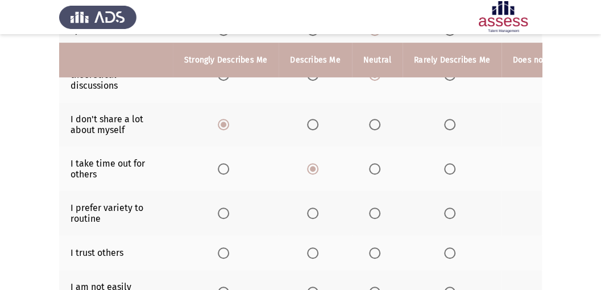
scroll to position [265, 0]
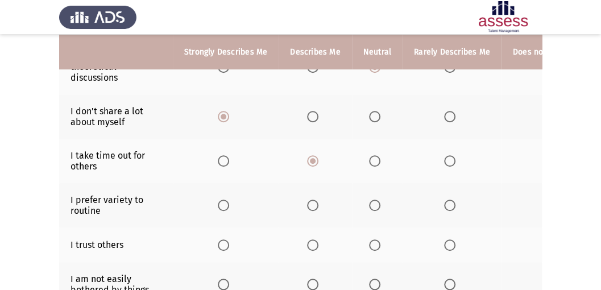
click at [315, 203] on span "Select an option" at bounding box center [312, 205] width 11 height 11
click at [315, 203] on input "Select an option" at bounding box center [312, 205] width 11 height 11
click at [312, 241] on span "Select an option" at bounding box center [312, 245] width 11 height 11
click at [312, 241] on input "Select an option" at bounding box center [312, 245] width 11 height 11
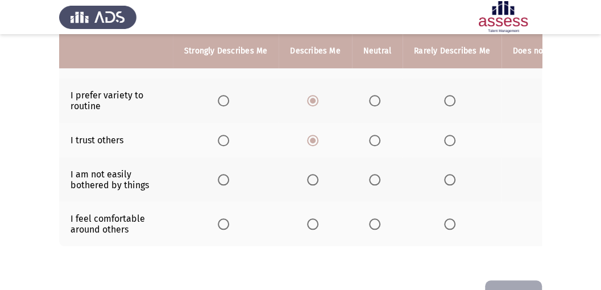
scroll to position [369, 0]
click at [310, 178] on span "Select an option" at bounding box center [312, 180] width 11 height 11
click at [310, 178] on input "Select an option" at bounding box center [312, 180] width 11 height 11
click at [310, 221] on span "Select an option" at bounding box center [312, 224] width 11 height 11
click at [310, 221] on input "Select an option" at bounding box center [312, 224] width 11 height 11
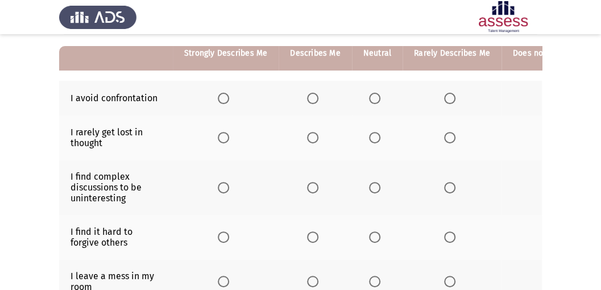
scroll to position [102, 0]
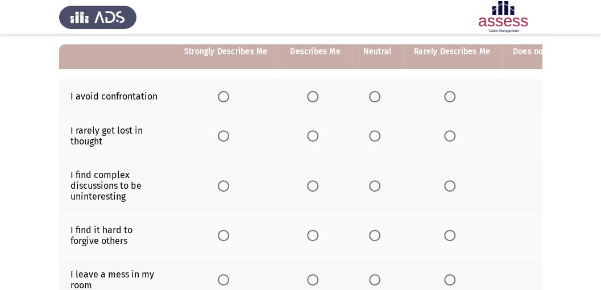
click at [371, 97] on span "Select an option" at bounding box center [374, 96] width 11 height 11
click at [371, 97] on input "Select an option" at bounding box center [374, 96] width 11 height 11
click at [374, 137] on span "Select an option" at bounding box center [374, 135] width 11 height 11
click at [374, 137] on input "Select an option" at bounding box center [374, 135] width 11 height 11
click at [372, 187] on span "Select an option" at bounding box center [374, 185] width 11 height 11
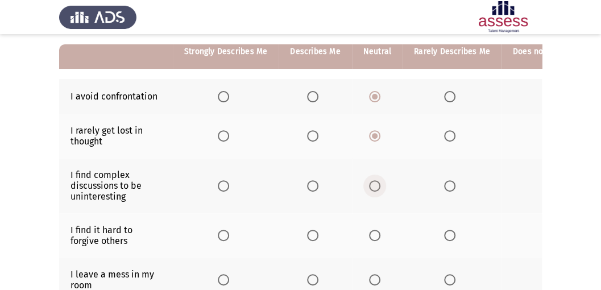
click at [372, 187] on input "Select an option" at bounding box center [374, 185] width 11 height 11
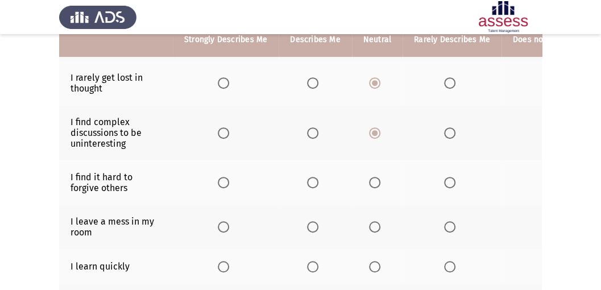
scroll to position [178, 0]
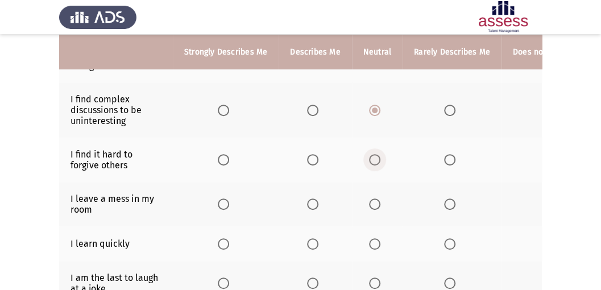
click at [376, 161] on span "Select an option" at bounding box center [374, 159] width 11 height 11
click at [376, 161] on input "Select an option" at bounding box center [374, 159] width 11 height 11
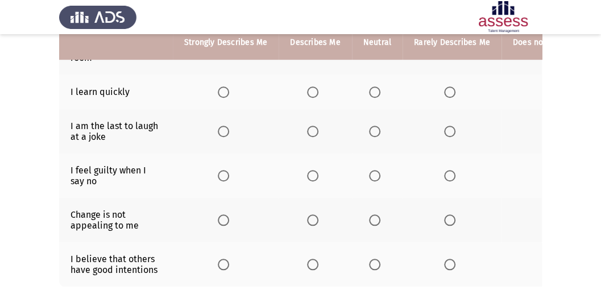
scroll to position [291, 0]
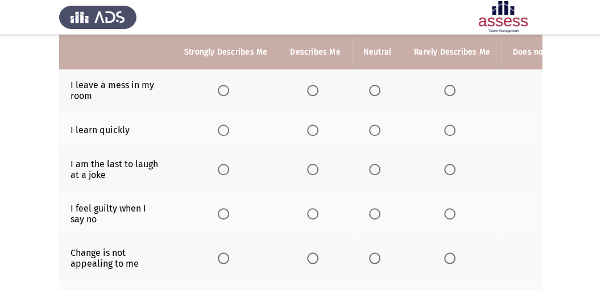
click at [369, 90] on span "Select an option" at bounding box center [374, 90] width 11 height 11
click at [369, 90] on input "Select an option" at bounding box center [374, 90] width 11 height 11
click at [310, 127] on span "Select an option" at bounding box center [312, 130] width 11 height 11
click at [310, 127] on input "Select an option" at bounding box center [312, 130] width 11 height 11
click at [447, 211] on span "Select an option" at bounding box center [449, 213] width 11 height 11
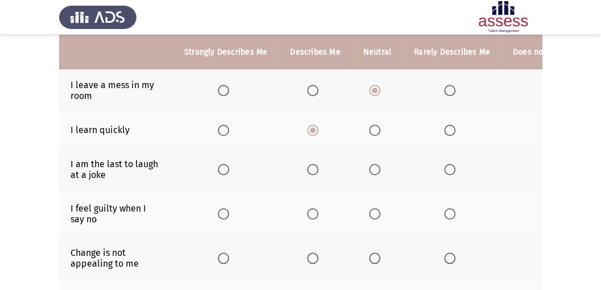
click at [447, 211] on input "Select an option" at bounding box center [449, 213] width 11 height 11
click at [374, 164] on span "Select an option" at bounding box center [374, 169] width 11 height 11
click at [374, 164] on input "Select an option" at bounding box center [374, 169] width 11 height 11
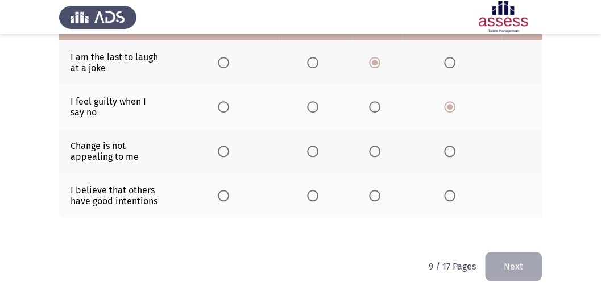
scroll to position [405, 0]
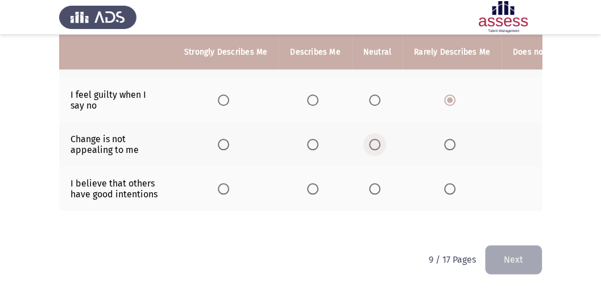
click at [372, 139] on span "Select an option" at bounding box center [374, 144] width 11 height 11
click at [372, 139] on input "Select an option" at bounding box center [374, 144] width 11 height 11
click at [308, 183] on span "Select an option" at bounding box center [312, 188] width 11 height 11
click at [308, 183] on input "Select an option" at bounding box center [312, 188] width 11 height 11
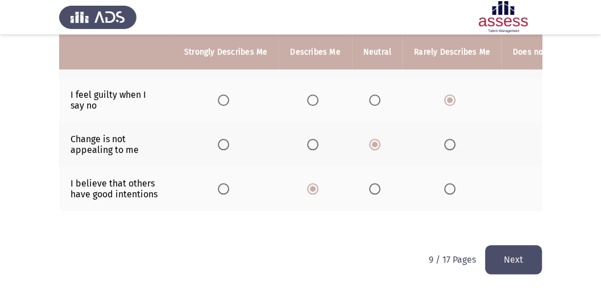
click at [504, 253] on button "Next" at bounding box center [513, 259] width 57 height 29
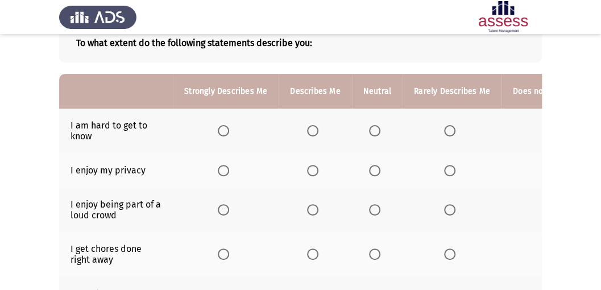
scroll to position [76, 0]
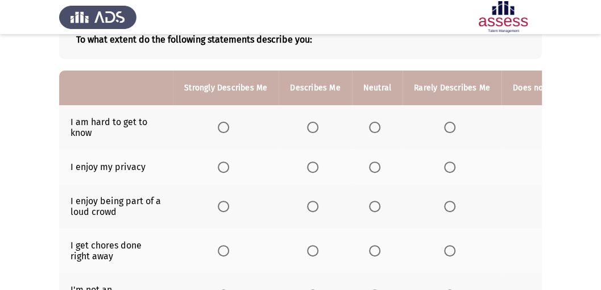
click at [369, 127] on span "Select an option" at bounding box center [374, 127] width 11 height 11
click at [369, 127] on input "Select an option" at bounding box center [374, 127] width 11 height 11
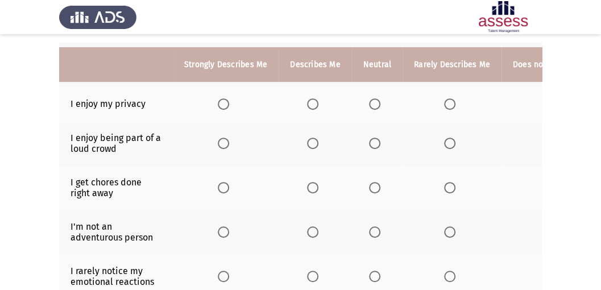
scroll to position [151, 0]
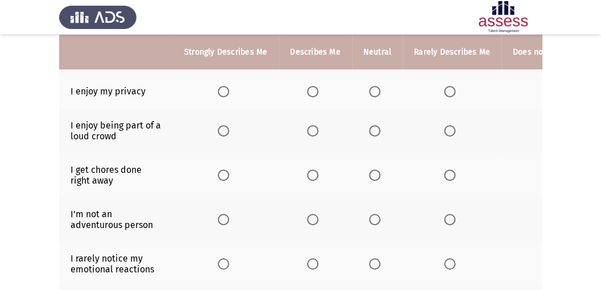
click at [313, 90] on span "Select an option" at bounding box center [312, 91] width 11 height 11
click at [313, 90] on input "Select an option" at bounding box center [312, 91] width 11 height 11
click at [369, 132] on span "Select an option" at bounding box center [374, 130] width 11 height 11
click at [369, 132] on input "Select an option" at bounding box center [374, 130] width 11 height 11
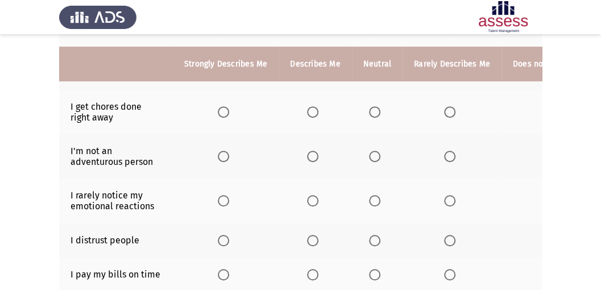
scroll to position [228, 0]
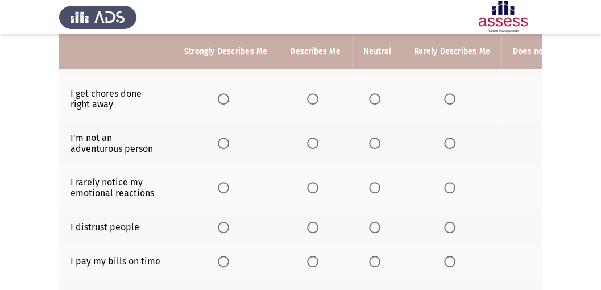
click at [314, 97] on span "Select an option" at bounding box center [312, 98] width 11 height 11
click at [314, 97] on input "Select an option" at bounding box center [312, 98] width 11 height 11
click at [311, 140] on span "Select an option" at bounding box center [312, 143] width 11 height 11
click at [311, 140] on input "Select an option" at bounding box center [312, 143] width 11 height 11
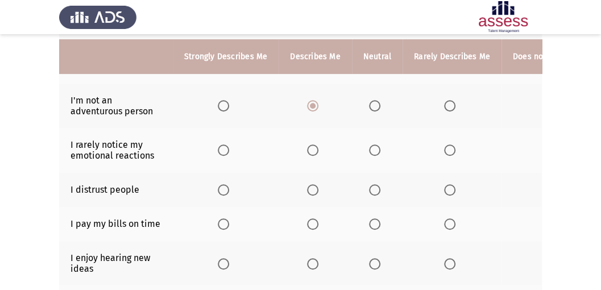
scroll to position [303, 0]
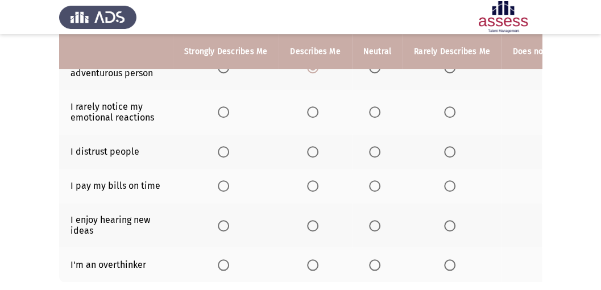
click at [371, 106] on span "Select an option" at bounding box center [374, 111] width 11 height 11
click at [371, 106] on input "Select an option" at bounding box center [374, 111] width 11 height 11
click at [374, 148] on span "Select an option" at bounding box center [374, 151] width 11 height 11
click at [374, 148] on input "Select an option" at bounding box center [374, 151] width 11 height 11
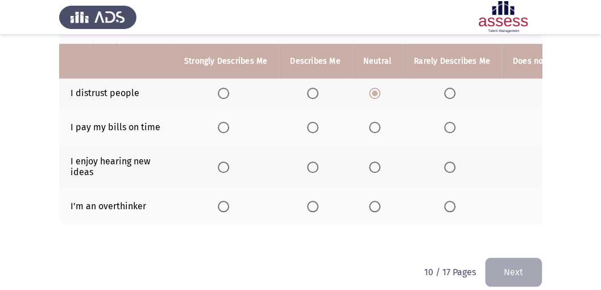
scroll to position [377, 0]
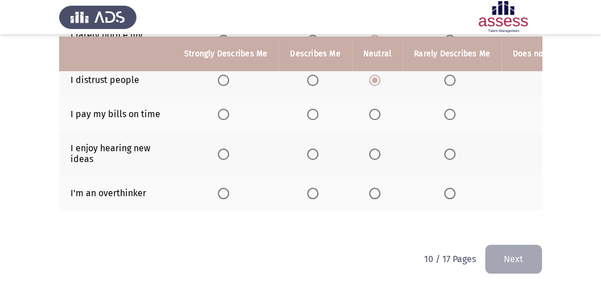
click at [220, 109] on span "Select an option" at bounding box center [223, 114] width 11 height 11
click at [220, 109] on input "Select an option" at bounding box center [223, 114] width 11 height 11
click at [221, 148] on span "Select an option" at bounding box center [223, 153] width 11 height 11
click at [221, 148] on input "Select an option" at bounding box center [223, 153] width 11 height 11
click at [378, 189] on span "Select an option" at bounding box center [374, 193] width 11 height 11
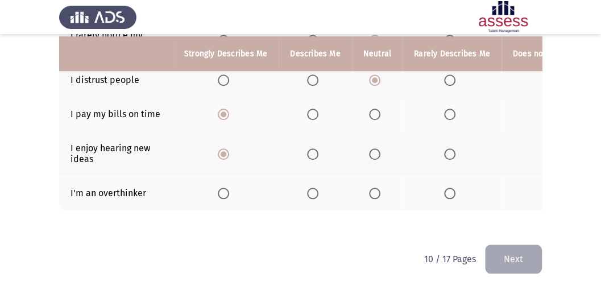
click at [378, 189] on input "Select an option" at bounding box center [374, 193] width 11 height 11
click at [505, 253] on button "Next" at bounding box center [513, 259] width 57 height 29
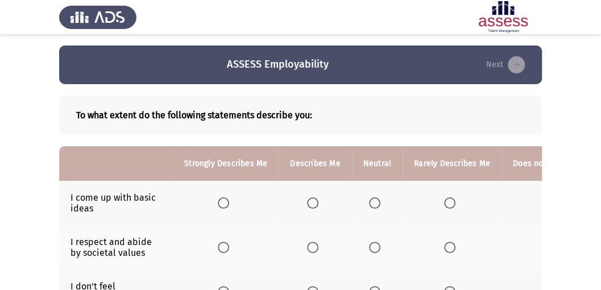
click at [372, 205] on span "Select an option" at bounding box center [374, 202] width 11 height 11
click at [372, 205] on input "Select an option" at bounding box center [374, 202] width 11 height 11
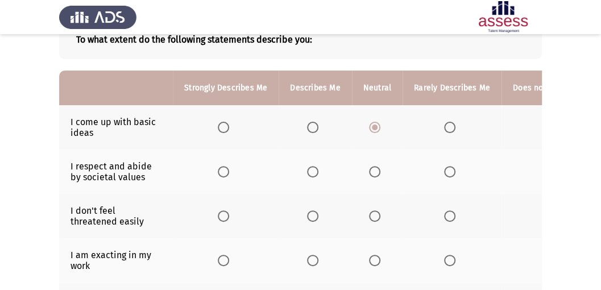
scroll to position [114, 0]
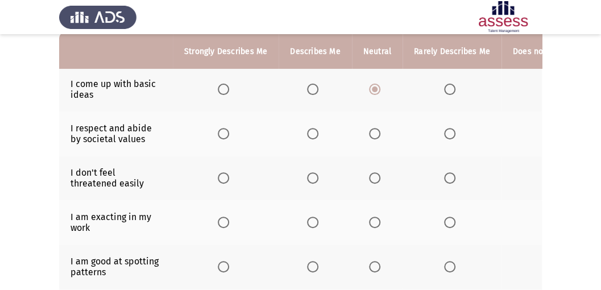
click at [316, 131] on span "Select an option" at bounding box center [312, 133] width 11 height 11
click at [316, 131] on input "Select an option" at bounding box center [312, 133] width 11 height 11
click at [369, 178] on span "Select an option" at bounding box center [374, 177] width 11 height 11
click at [369, 178] on input "Select an option" at bounding box center [374, 177] width 11 height 11
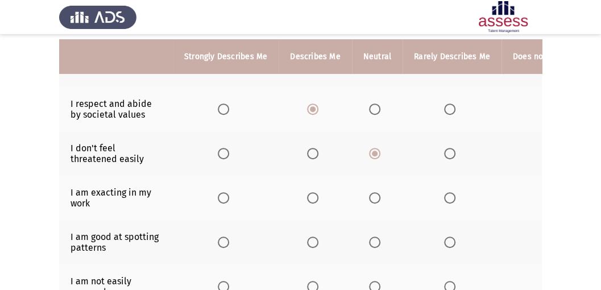
scroll to position [151, 0]
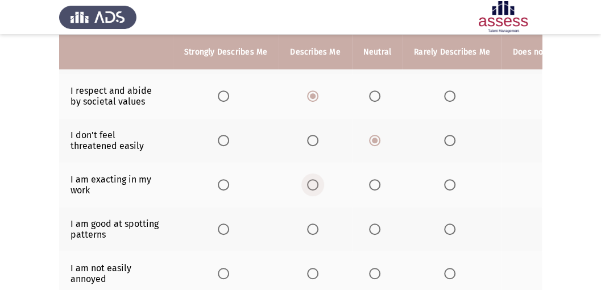
click at [308, 179] on span "Select an option" at bounding box center [312, 184] width 11 height 11
click at [308, 179] on input "Select an option" at bounding box center [312, 184] width 11 height 11
click at [220, 224] on span "Select an option" at bounding box center [223, 229] width 11 height 11
click at [220, 224] on input "Select an option" at bounding box center [223, 229] width 11 height 11
click at [307, 229] on span "Select an option" at bounding box center [312, 229] width 11 height 11
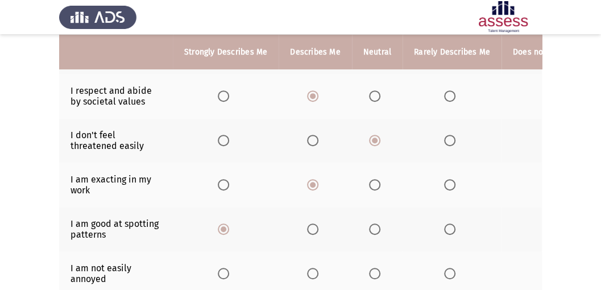
click at [307, 229] on input "Select an option" at bounding box center [312, 229] width 11 height 11
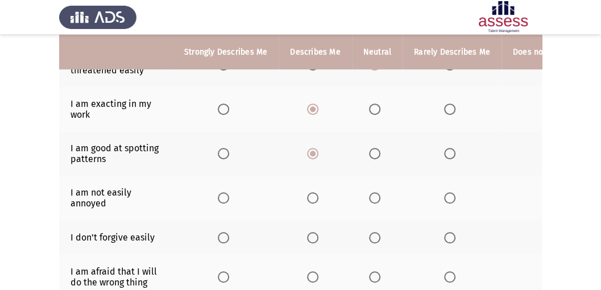
scroll to position [228, 0]
click at [310, 192] on span "Select an option" at bounding box center [312, 197] width 11 height 11
click at [310, 192] on input "Select an option" at bounding box center [312, 197] width 11 height 11
click at [369, 198] on span "Select an option" at bounding box center [374, 197] width 11 height 11
click at [369, 198] on input "Select an option" at bounding box center [374, 197] width 11 height 11
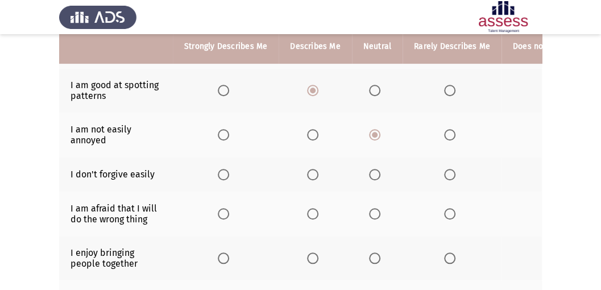
scroll to position [303, 0]
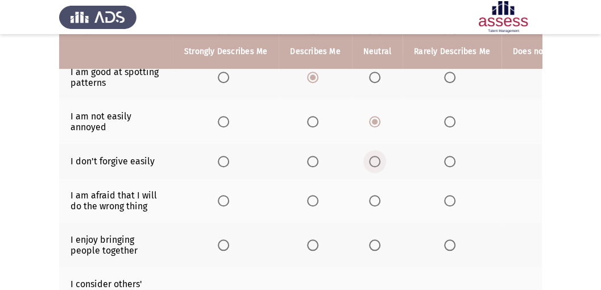
click at [373, 156] on span "Select an option" at bounding box center [374, 161] width 11 height 11
click at [373, 156] on input "Select an option" at bounding box center [374, 161] width 11 height 11
click at [369, 197] on span "Select an option" at bounding box center [374, 200] width 11 height 11
click at [369, 197] on input "Select an option" at bounding box center [374, 200] width 11 height 11
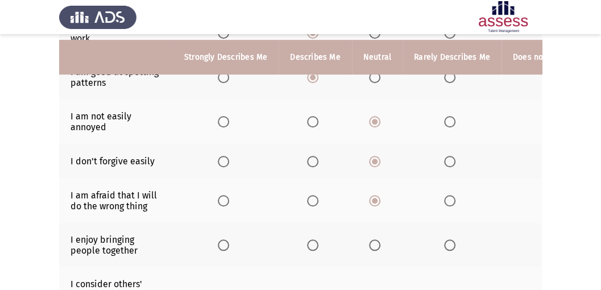
scroll to position [341, 0]
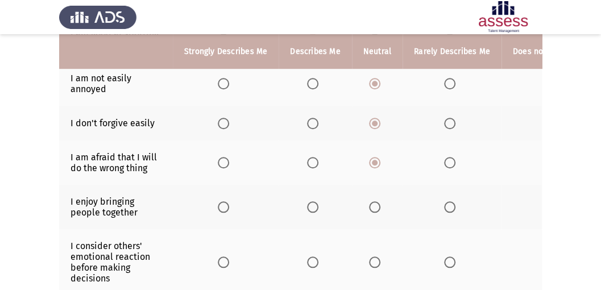
drag, startPoint x: 472, startPoint y: 113, endPoint x: 455, endPoint y: 120, distance: 18.1
click at [455, 120] on th at bounding box center [452, 123] width 99 height 35
click at [370, 204] on span "Select an option" at bounding box center [374, 206] width 11 height 11
click at [370, 204] on input "Select an option" at bounding box center [374, 206] width 11 height 11
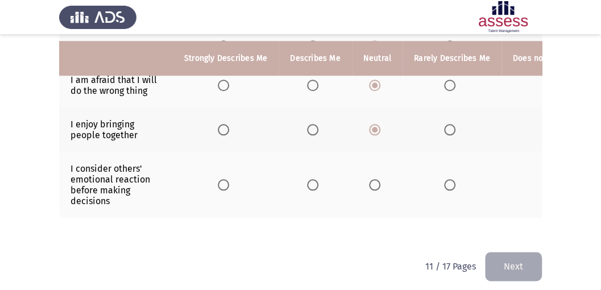
scroll to position [427, 0]
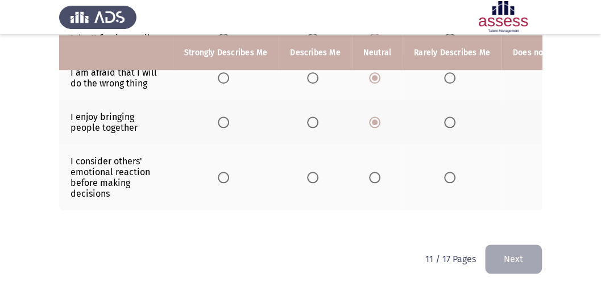
click at [310, 172] on span "Select an option" at bounding box center [312, 177] width 11 height 11
click at [310, 172] on input "Select an option" at bounding box center [312, 177] width 11 height 11
click at [372, 176] on span "Select an option" at bounding box center [374, 177] width 11 height 11
click at [372, 176] on input "Select an option" at bounding box center [374, 177] width 11 height 11
click at [535, 258] on button "Next" at bounding box center [513, 259] width 57 height 29
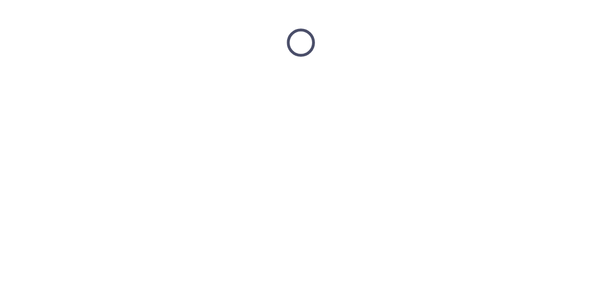
scroll to position [0, 0]
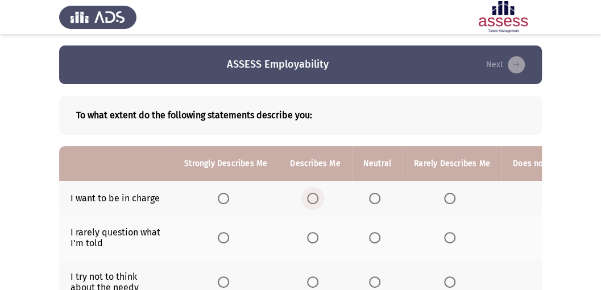
click at [315, 199] on span "Select an option" at bounding box center [312, 198] width 11 height 11
click at [315, 199] on input "Select an option" at bounding box center [312, 198] width 11 height 11
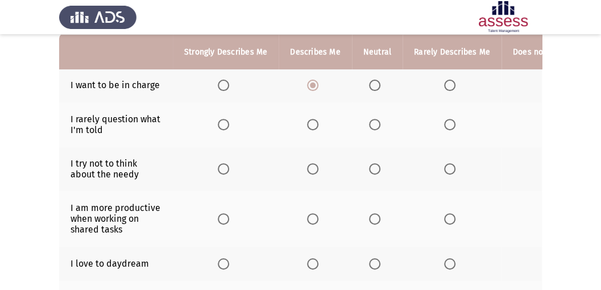
scroll to position [114, 0]
click at [369, 127] on span "Select an option" at bounding box center [374, 123] width 11 height 11
click at [369, 127] on input "Select an option" at bounding box center [374, 123] width 11 height 11
click at [381, 175] on th at bounding box center [377, 168] width 51 height 44
click at [371, 169] on span "Select an option" at bounding box center [374, 168] width 11 height 11
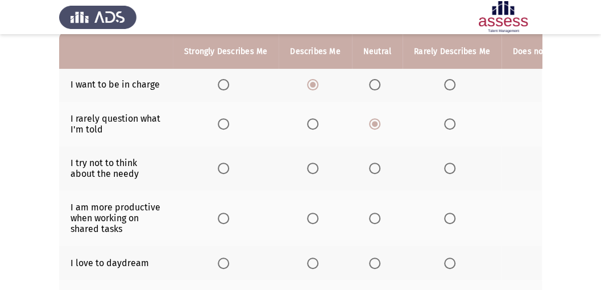
click at [371, 169] on input "Select an option" at bounding box center [374, 168] width 11 height 11
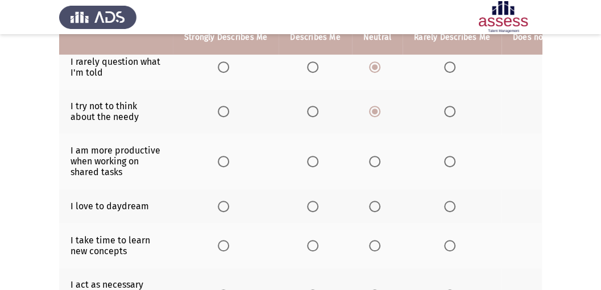
scroll to position [189, 0]
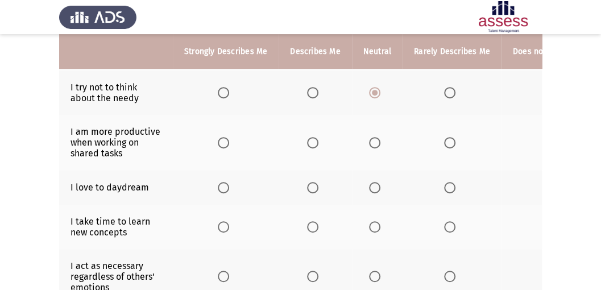
click at [313, 140] on span "Select an option" at bounding box center [312, 142] width 11 height 11
click at [313, 140] on input "Select an option" at bounding box center [312, 142] width 11 height 11
click at [312, 184] on span "Select an option" at bounding box center [312, 187] width 11 height 11
click at [312, 184] on input "Select an option" at bounding box center [312, 187] width 11 height 11
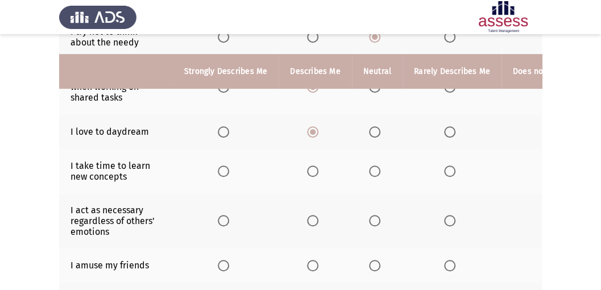
scroll to position [265, 0]
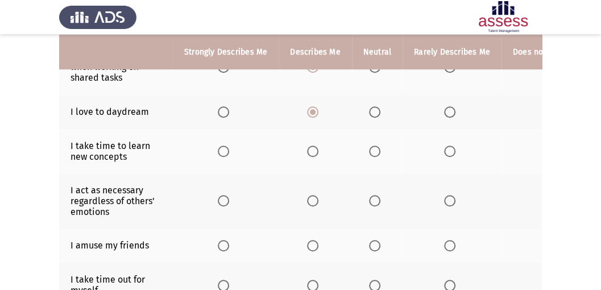
click at [372, 149] on span "Select an option" at bounding box center [374, 151] width 11 height 11
click at [372, 149] on input "Select an option" at bounding box center [374, 151] width 11 height 11
click at [370, 207] on th at bounding box center [377, 201] width 51 height 55
click at [372, 198] on span "Select an option" at bounding box center [374, 200] width 11 height 11
click at [372, 198] on input "Select an option" at bounding box center [374, 200] width 11 height 11
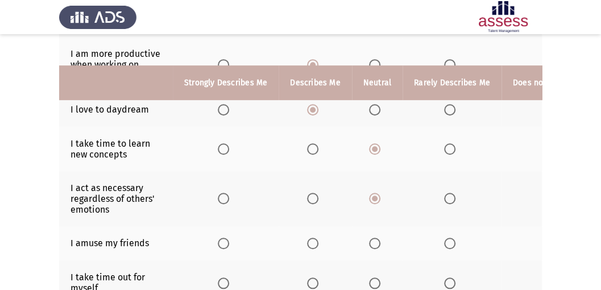
scroll to position [303, 0]
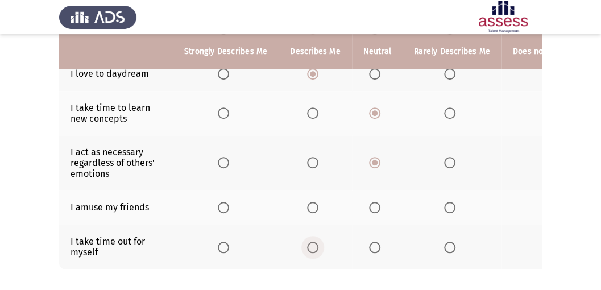
click at [309, 245] on span "Select an option" at bounding box center [312, 247] width 11 height 11
click at [309, 245] on input "Select an option" at bounding box center [312, 247] width 11 height 11
click at [313, 206] on span "Select an option" at bounding box center [312, 207] width 11 height 11
click at [313, 206] on input "Select an option" at bounding box center [312, 207] width 11 height 11
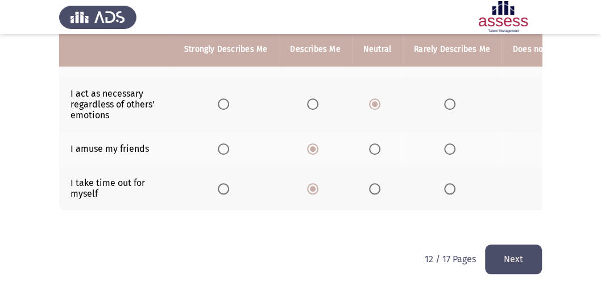
scroll to position [364, 0]
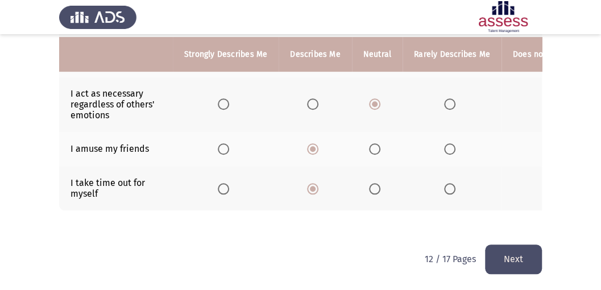
click at [498, 257] on button "Next" at bounding box center [513, 259] width 57 height 29
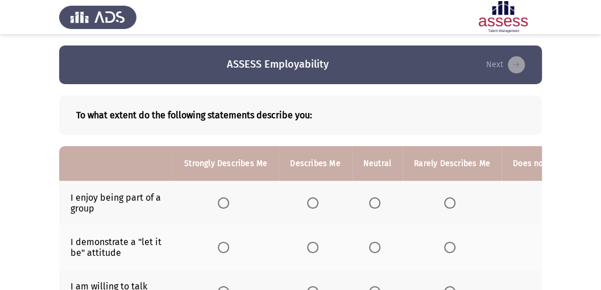
click at [219, 203] on span "Select an option" at bounding box center [223, 202] width 11 height 11
click at [219, 203] on input "Select an option" at bounding box center [223, 202] width 11 height 11
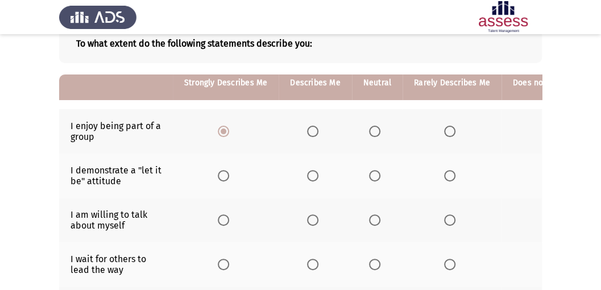
scroll to position [114, 0]
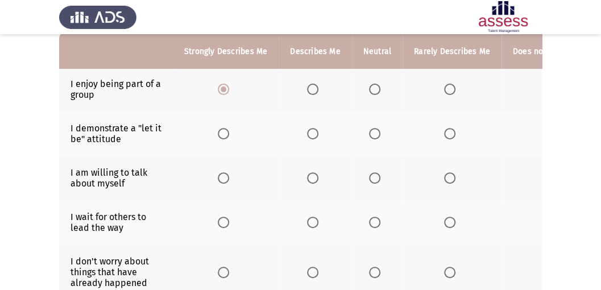
click at [224, 134] on span "Select an option" at bounding box center [224, 134] width 0 height 0
click at [222, 133] on input "Select an option" at bounding box center [223, 133] width 11 height 11
click at [310, 175] on span "Select an option" at bounding box center [312, 177] width 11 height 11
click at [310, 175] on input "Select an option" at bounding box center [312, 177] width 11 height 11
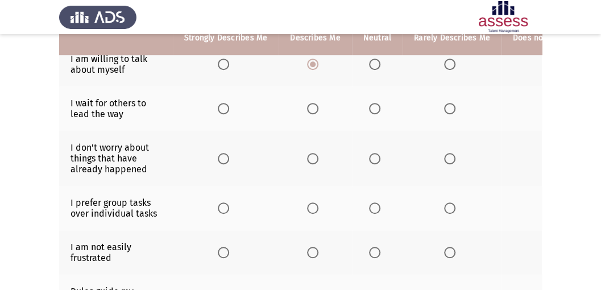
scroll to position [189, 0]
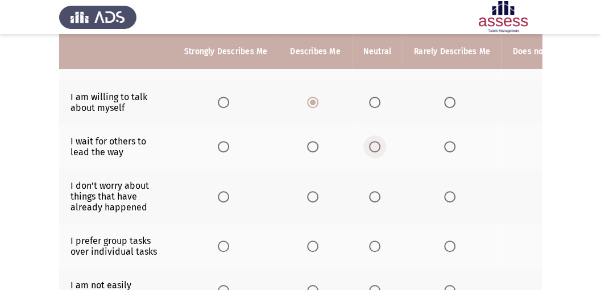
click at [370, 145] on span "Select an option" at bounding box center [374, 146] width 11 height 11
click at [370, 145] on input "Select an option" at bounding box center [374, 146] width 11 height 11
click at [312, 195] on span "Select an option" at bounding box center [312, 196] width 11 height 11
click at [312, 195] on input "Select an option" at bounding box center [312, 196] width 11 height 11
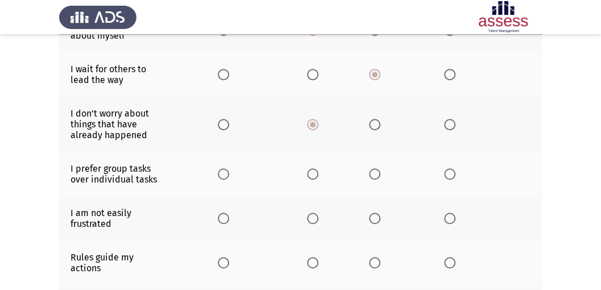
scroll to position [303, 0]
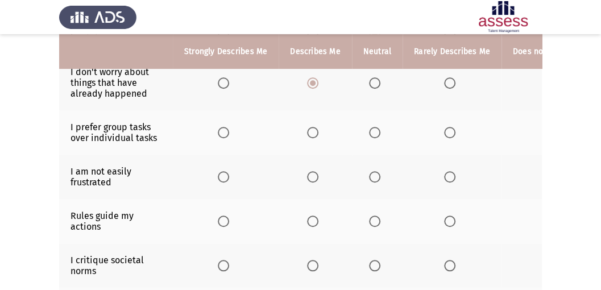
click at [310, 129] on span "Select an option" at bounding box center [312, 132] width 11 height 11
click at [310, 129] on input "Select an option" at bounding box center [312, 132] width 11 height 11
click at [378, 173] on label "Select an option" at bounding box center [377, 176] width 16 height 11
click at [378, 173] on input "Select an option" at bounding box center [374, 176] width 11 height 11
click at [226, 219] on span "Select an option" at bounding box center [223, 221] width 11 height 11
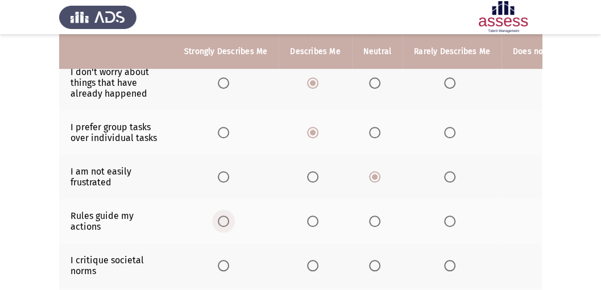
click at [226, 219] on input "Select an option" at bounding box center [223, 221] width 11 height 11
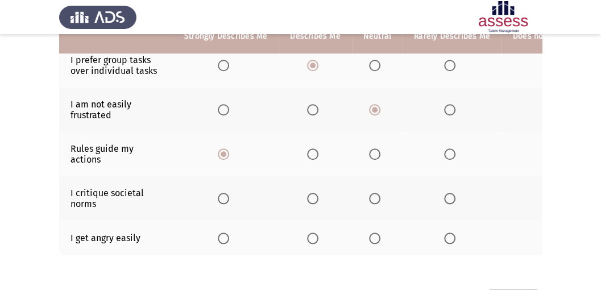
scroll to position [416, 0]
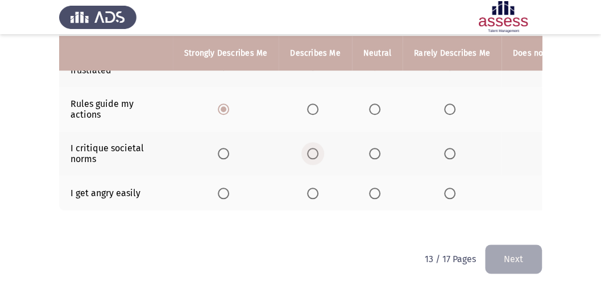
click at [314, 148] on span "Select an option" at bounding box center [312, 153] width 11 height 11
click at [314, 148] on input "Select an option" at bounding box center [312, 153] width 11 height 11
click at [369, 188] on span "Select an option" at bounding box center [374, 193] width 11 height 11
click at [369, 188] on input "Select an option" at bounding box center [374, 193] width 11 height 11
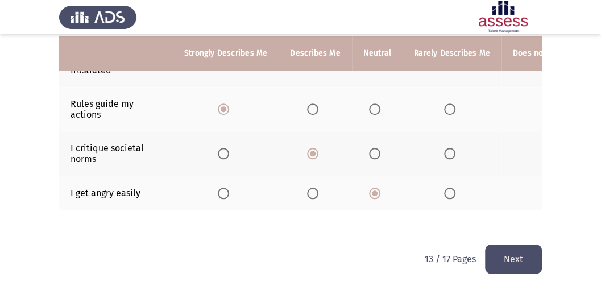
click at [502, 259] on button "Next" at bounding box center [513, 259] width 57 height 29
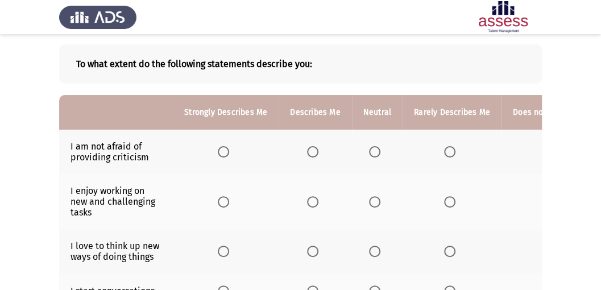
scroll to position [38, 0]
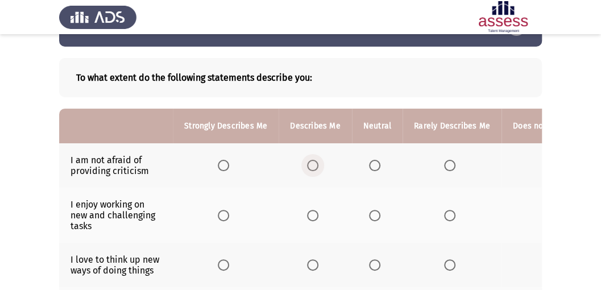
click at [310, 164] on span "Select an option" at bounding box center [312, 165] width 11 height 11
click at [310, 164] on input "Select an option" at bounding box center [312, 165] width 11 height 11
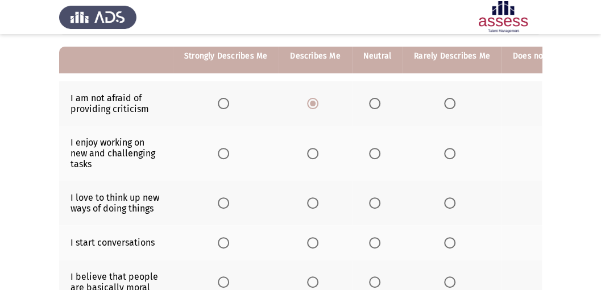
scroll to position [114, 0]
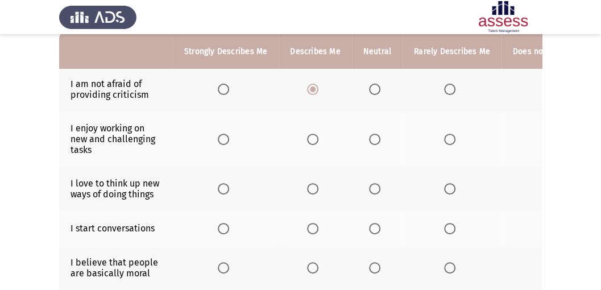
click at [309, 137] on span "Select an option" at bounding box center [312, 139] width 11 height 11
click at [309, 137] on input "Select an option" at bounding box center [312, 139] width 11 height 11
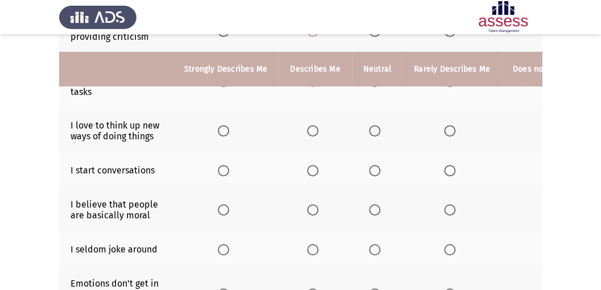
scroll to position [189, 0]
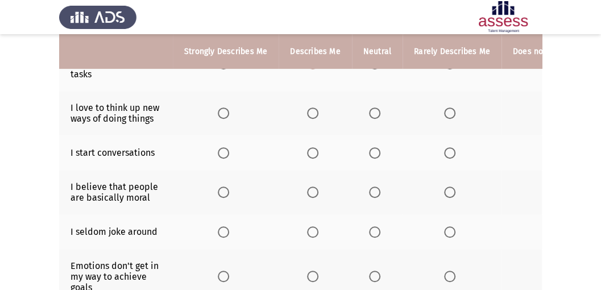
click at [308, 112] on span "Select an option" at bounding box center [312, 113] width 11 height 11
click at [308, 112] on input "Select an option" at bounding box center [312, 113] width 11 height 11
click at [313, 152] on span "Select an option" at bounding box center [312, 152] width 11 height 11
click at [313, 152] on input "Select an option" at bounding box center [312, 152] width 11 height 11
click at [311, 193] on span "Select an option" at bounding box center [312, 192] width 11 height 11
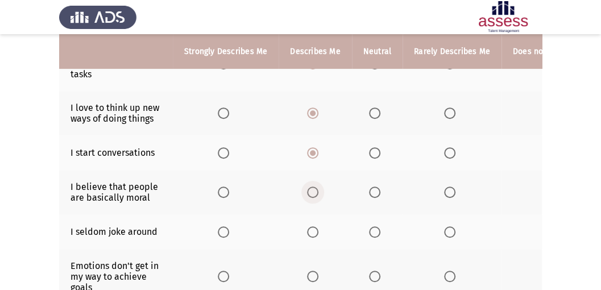
click at [311, 193] on input "Select an option" at bounding box center [312, 192] width 11 height 11
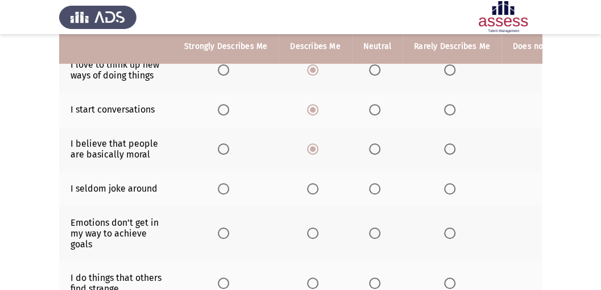
scroll to position [228, 0]
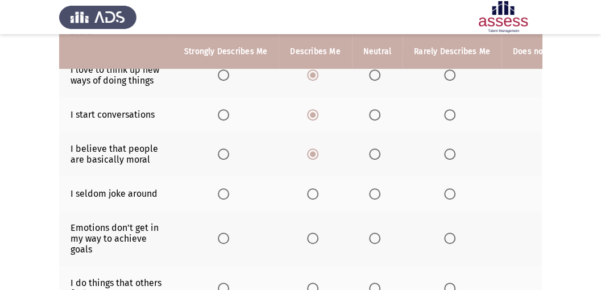
click at [304, 189] on th at bounding box center [315, 193] width 73 height 35
click at [314, 191] on span "Select an option" at bounding box center [312, 193] width 11 height 11
click at [314, 191] on input "Select an option" at bounding box center [312, 193] width 11 height 11
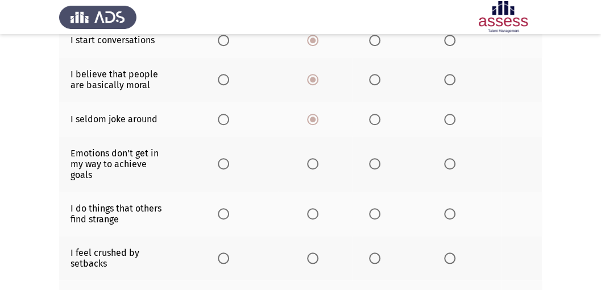
scroll to position [341, 0]
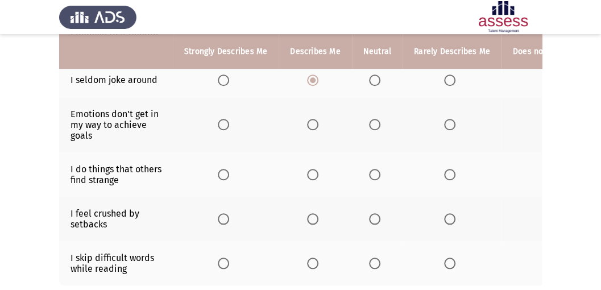
click at [313, 124] on span "Select an option" at bounding box center [312, 124] width 11 height 11
click at [313, 124] on input "Select an option" at bounding box center [312, 124] width 11 height 11
click at [308, 170] on span "Select an option" at bounding box center [312, 174] width 11 height 11
click at [308, 170] on input "Select an option" at bounding box center [312, 174] width 11 height 11
click at [310, 172] on span "Select an option" at bounding box center [313, 175] width 6 height 6
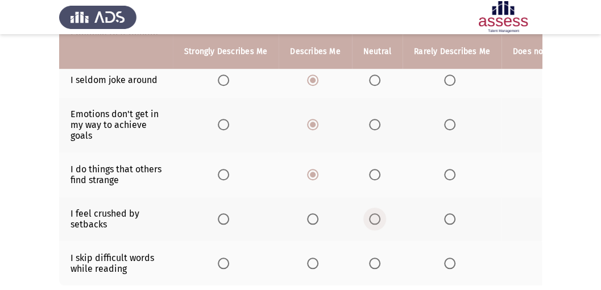
click at [369, 213] on span "Select an option" at bounding box center [374, 218] width 11 height 11
click at [369, 213] on input "Select an option" at bounding box center [374, 218] width 11 height 11
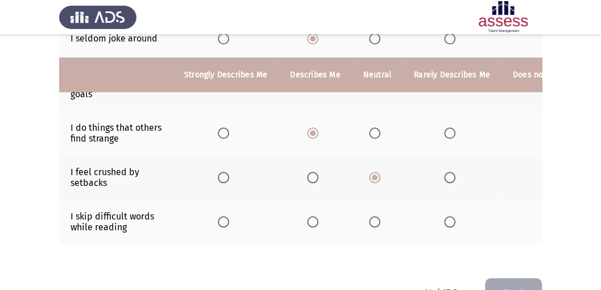
scroll to position [418, 0]
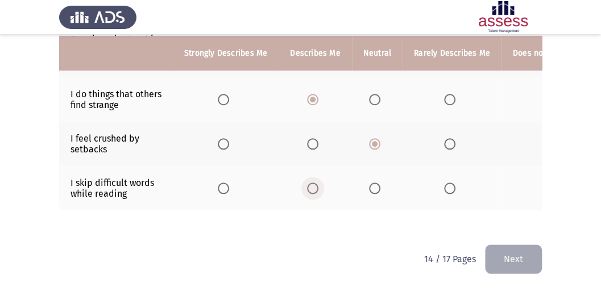
click at [312, 183] on span "Select an option" at bounding box center [312, 188] width 11 height 11
click at [312, 183] on input "Select an option" at bounding box center [312, 188] width 11 height 11
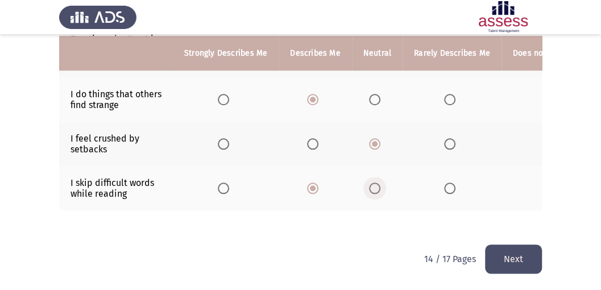
click at [373, 183] on span "Select an option" at bounding box center [374, 188] width 11 height 11
click at [373, 183] on input "Select an option" at bounding box center [374, 188] width 11 height 11
click at [504, 254] on button "Next" at bounding box center [513, 259] width 57 height 29
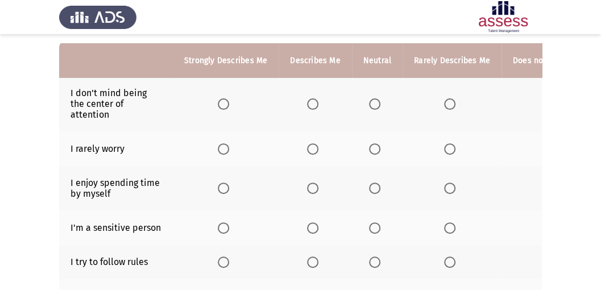
scroll to position [114, 0]
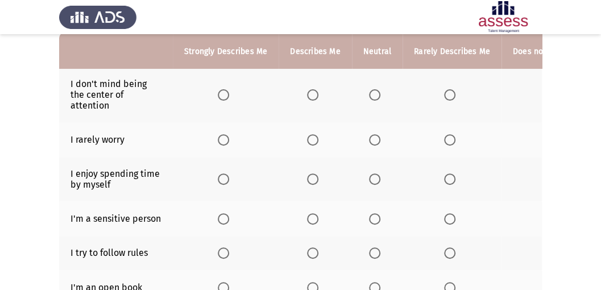
click at [315, 97] on span "Select an option" at bounding box center [312, 94] width 11 height 11
click at [315, 97] on input "Select an option" at bounding box center [312, 94] width 11 height 11
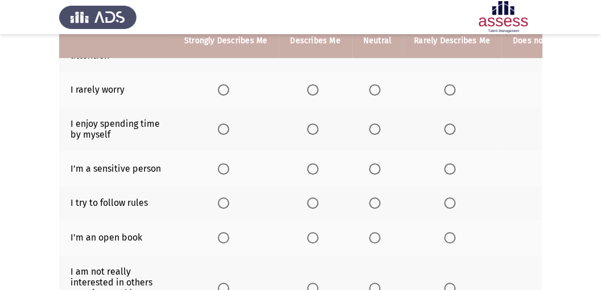
scroll to position [151, 0]
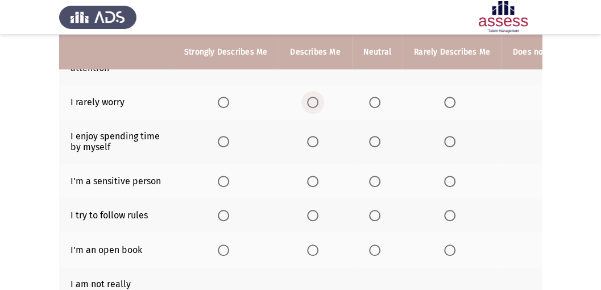
click at [314, 102] on span "Select an option" at bounding box center [312, 102] width 11 height 11
click at [314, 102] on input "Select an option" at bounding box center [312, 102] width 11 height 11
click at [369, 99] on span "Select an option" at bounding box center [374, 102] width 11 height 11
click at [369, 99] on input "Select an option" at bounding box center [374, 102] width 11 height 11
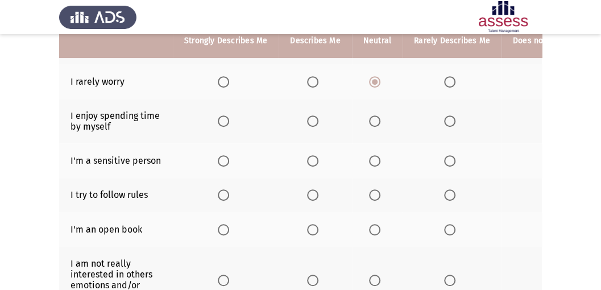
scroll to position [189, 0]
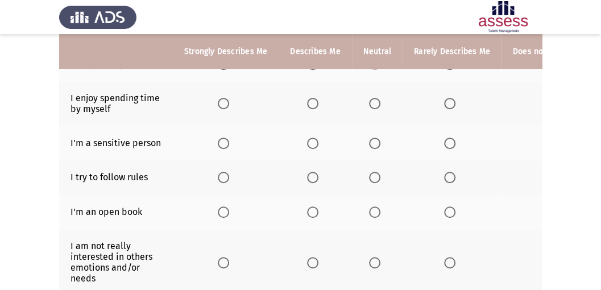
click at [373, 102] on span "Select an option" at bounding box center [374, 103] width 11 height 11
click at [373, 102] on input "Select an option" at bounding box center [374, 103] width 11 height 11
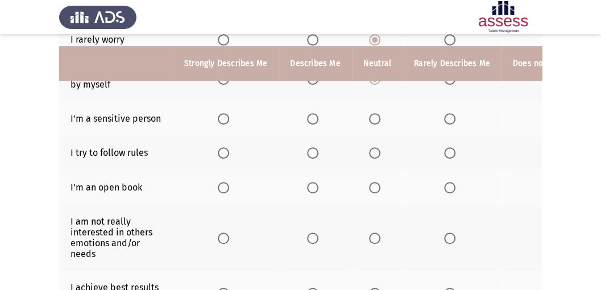
scroll to position [228, 0]
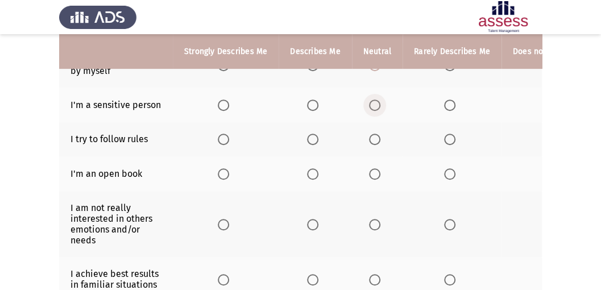
click at [370, 102] on span "Select an option" at bounding box center [374, 105] width 11 height 11
click at [370, 102] on input "Select an option" at bounding box center [374, 105] width 11 height 11
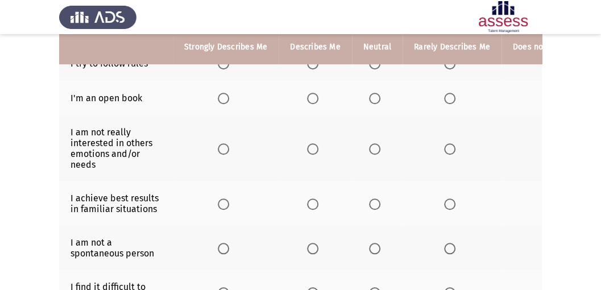
scroll to position [265, 0]
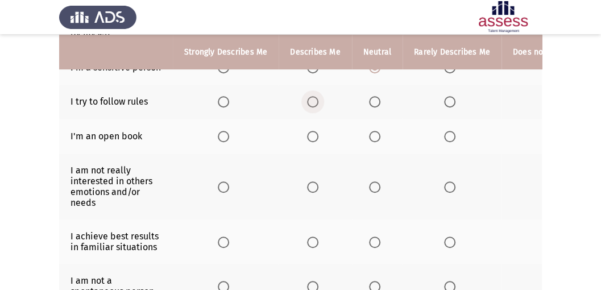
click at [310, 101] on span "Select an option" at bounding box center [312, 101] width 11 height 11
click at [310, 101] on input "Select an option" at bounding box center [312, 101] width 11 height 11
click at [309, 134] on span "Select an option" at bounding box center [312, 136] width 11 height 11
click at [309, 134] on input "Select an option" at bounding box center [312, 136] width 11 height 11
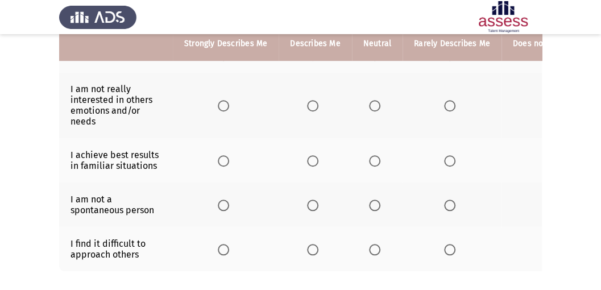
scroll to position [333, 0]
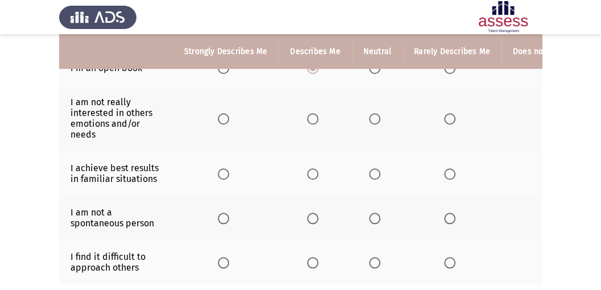
click at [376, 119] on span "Select an option" at bounding box center [374, 118] width 11 height 11
click at [376, 119] on input "Select an option" at bounding box center [374, 118] width 11 height 11
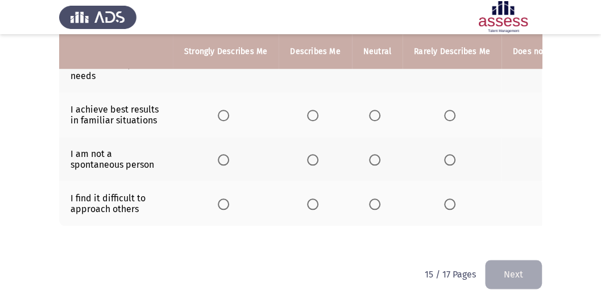
scroll to position [409, 0]
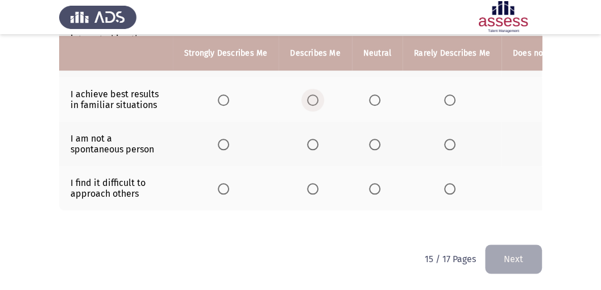
click at [312, 96] on span "Select an option" at bounding box center [312, 99] width 11 height 11
click at [312, 96] on input "Select an option" at bounding box center [312, 99] width 11 height 11
click at [311, 139] on span "Select an option" at bounding box center [312, 144] width 11 height 11
click at [311, 139] on input "Select an option" at bounding box center [312, 144] width 11 height 11
click at [307, 189] on th at bounding box center [315, 188] width 73 height 44
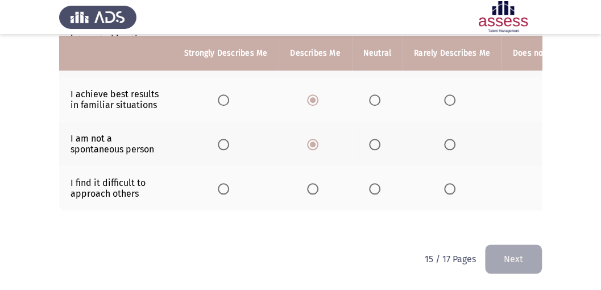
click at [311, 176] on th at bounding box center [315, 188] width 73 height 44
click at [312, 183] on span "Select an option" at bounding box center [312, 188] width 11 height 11
click at [312, 183] on input "Select an option" at bounding box center [312, 188] width 11 height 11
click at [516, 253] on button "Next" at bounding box center [513, 259] width 57 height 29
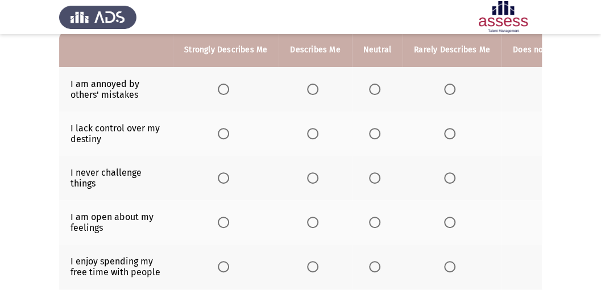
scroll to position [76, 0]
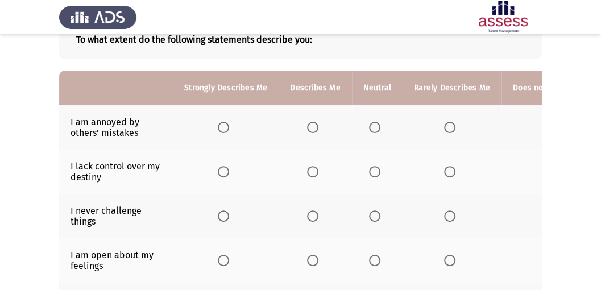
click at [318, 124] on label "Select an option" at bounding box center [315, 127] width 16 height 11
click at [318, 124] on input "Select an option" at bounding box center [312, 127] width 11 height 11
click at [312, 171] on span "Select an option" at bounding box center [312, 171] width 11 height 11
click at [312, 171] on input "Select an option" at bounding box center [312, 171] width 11 height 11
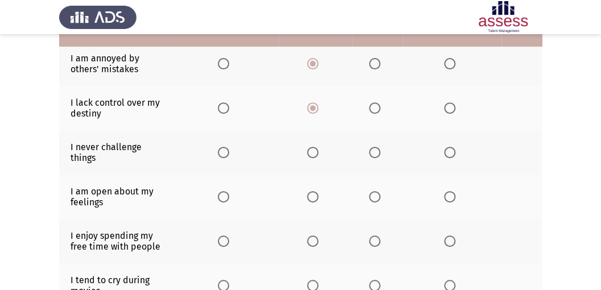
scroll to position [151, 0]
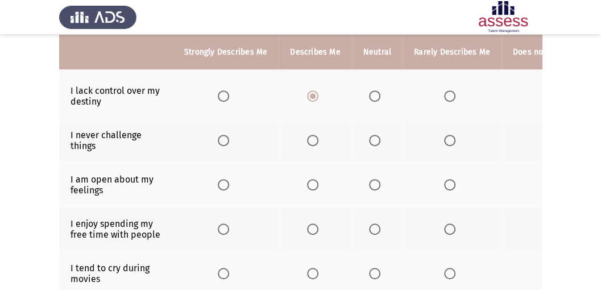
click at [369, 140] on span "Select an option" at bounding box center [374, 140] width 11 height 11
click at [369, 140] on input "Select an option" at bounding box center [374, 140] width 11 height 11
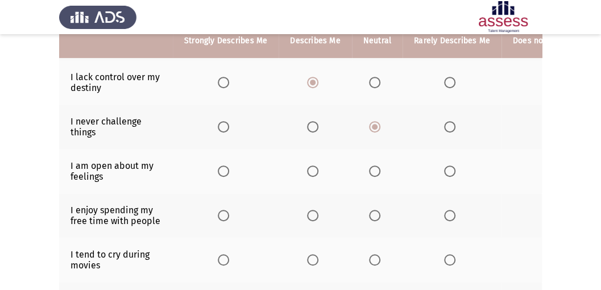
scroll to position [189, 0]
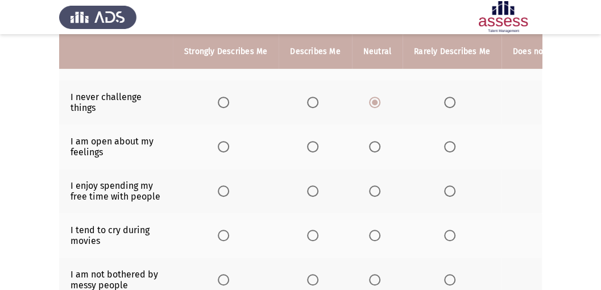
click at [370, 144] on span "Select an option" at bounding box center [374, 146] width 11 height 11
click at [370, 144] on input "Select an option" at bounding box center [374, 146] width 11 height 11
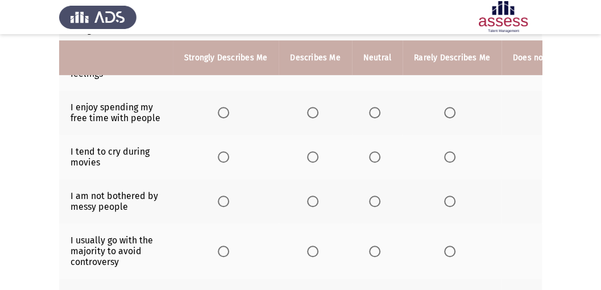
scroll to position [265, 0]
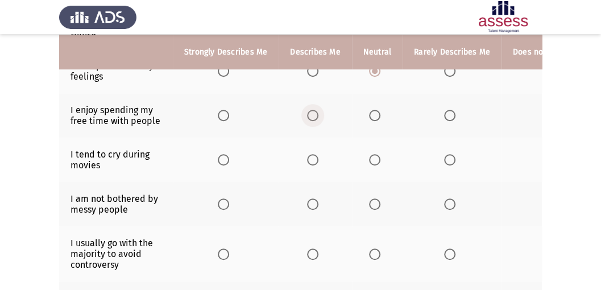
click at [312, 114] on span "Select an option" at bounding box center [312, 115] width 11 height 11
click at [312, 114] on input "Select an option" at bounding box center [312, 115] width 11 height 11
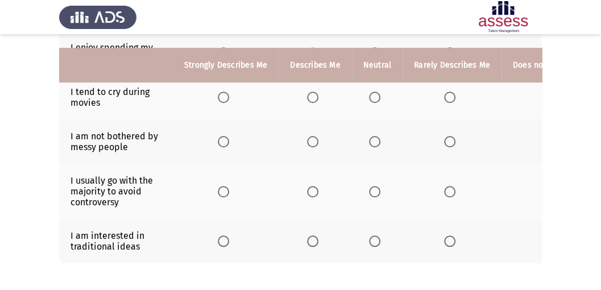
scroll to position [341, 0]
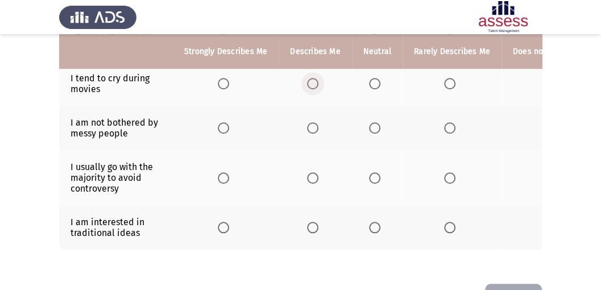
click at [312, 81] on span "Select an option" at bounding box center [312, 83] width 11 height 11
click at [312, 81] on input "Select an option" at bounding box center [312, 83] width 11 height 11
click at [365, 127] on th at bounding box center [377, 128] width 51 height 44
click at [375, 123] on span "Select an option" at bounding box center [374, 127] width 11 height 11
click at [375, 123] on input "Select an option" at bounding box center [374, 127] width 11 height 11
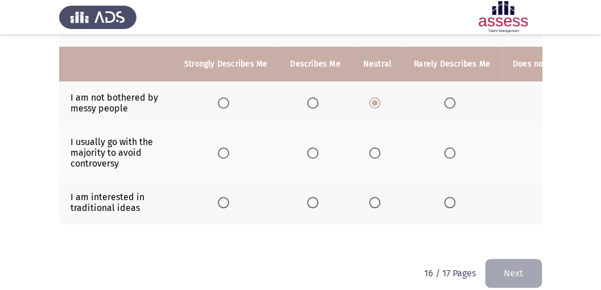
scroll to position [379, 0]
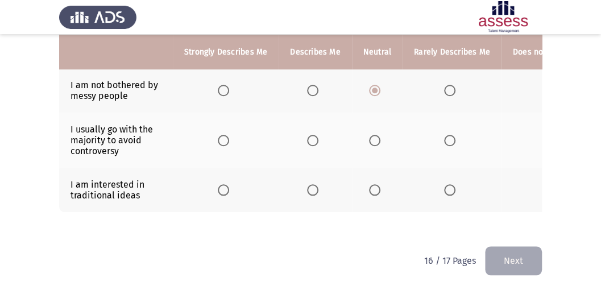
click at [311, 138] on span "Select an option" at bounding box center [312, 140] width 11 height 11
click at [311, 138] on input "Select an option" at bounding box center [312, 140] width 11 height 11
click at [312, 188] on span "Select an option" at bounding box center [312, 189] width 11 height 11
click at [312, 188] on input "Select an option" at bounding box center [312, 189] width 11 height 11
click at [501, 259] on button "Next" at bounding box center [513, 260] width 57 height 29
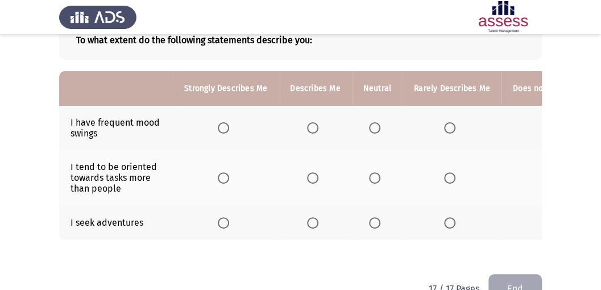
scroll to position [76, 0]
click at [374, 126] on span "Select an option" at bounding box center [374, 127] width 11 height 11
click at [374, 126] on input "Select an option" at bounding box center [374, 127] width 11 height 11
click at [225, 174] on span "Select an option" at bounding box center [223, 177] width 11 height 11
click at [225, 174] on input "Select an option" at bounding box center [223, 177] width 11 height 11
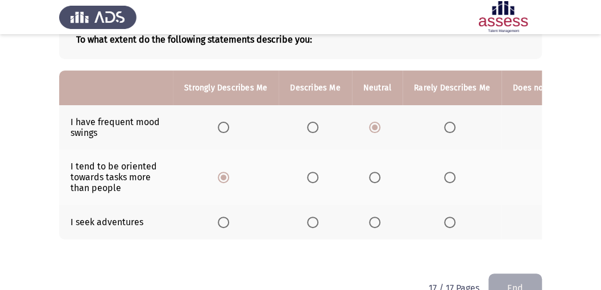
click at [311, 221] on span "Select an option" at bounding box center [312, 222] width 11 height 11
click at [311, 221] on input "Select an option" at bounding box center [312, 222] width 11 height 11
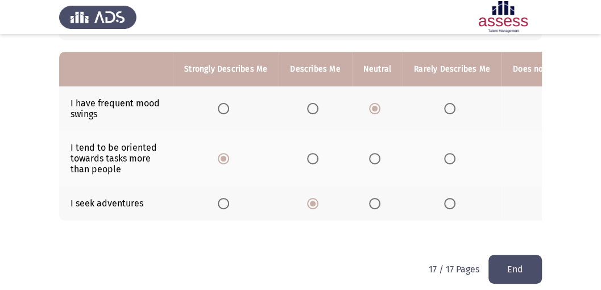
scroll to position [109, 0]
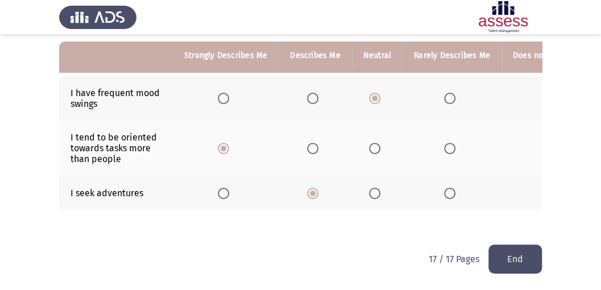
click at [371, 188] on span "Select an option" at bounding box center [374, 193] width 11 height 11
click at [371, 188] on input "Select an option" at bounding box center [374, 193] width 11 height 11
click at [517, 256] on button "End" at bounding box center [515, 259] width 53 height 29
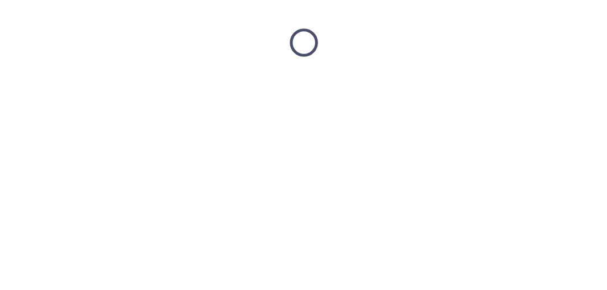
scroll to position [0, 0]
